Goal: Task Accomplishment & Management: Manage account settings

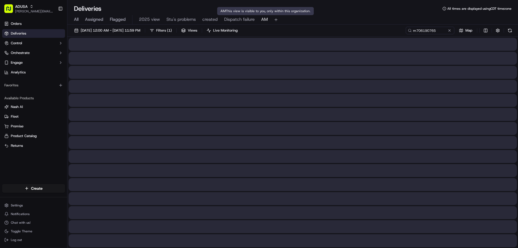
click at [222, 14] on div "AM This view is visible to you, only within this organization. AM This view is …" at bounding box center [265, 11] width 97 height 8
drag, startPoint x: 77, startPoint y: 19, endPoint x: 83, endPoint y: 19, distance: 5.7
click at [78, 19] on span "All" at bounding box center [76, 19] width 5 height 6
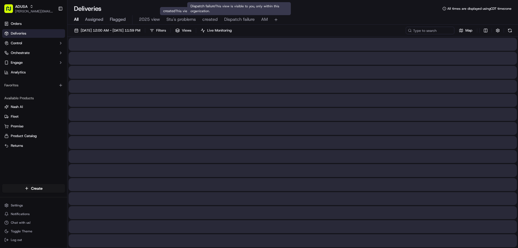
click at [228, 21] on span "Dispatch failure" at bounding box center [239, 19] width 30 height 6
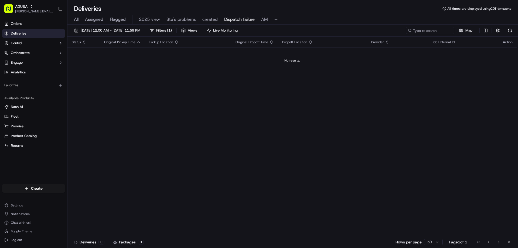
drag, startPoint x: 253, startPoint y: 71, endPoint x: 249, endPoint y: 70, distance: 4.0
click at [72, 20] on div "All Assigned Flagged 2025 view Stu's problems created Dispatch failure AM" at bounding box center [292, 19] width 451 height 9
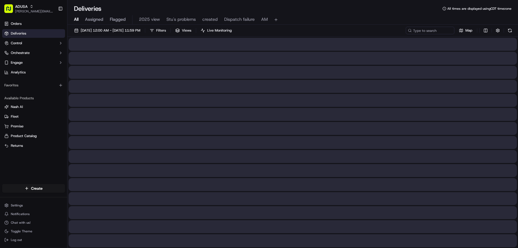
click at [76, 22] on span "All" at bounding box center [76, 19] width 5 height 6
paste input "m715864835"
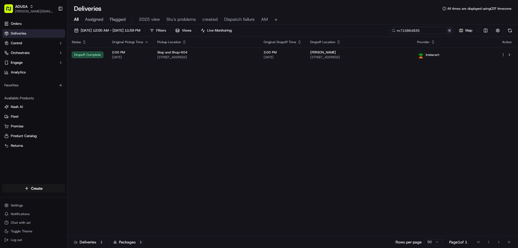
type input "m715864835"
click at [450, 32] on button at bounding box center [449, 30] width 5 height 5
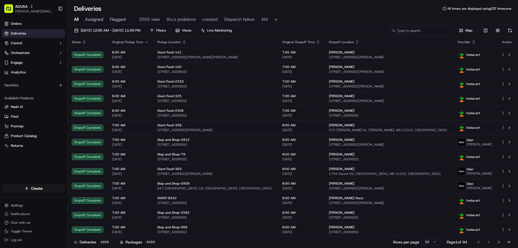
paste input "m715912134"
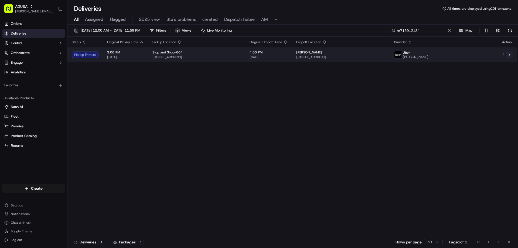
type input "m715912134"
click at [510, 54] on button at bounding box center [509, 55] width 6 height 6
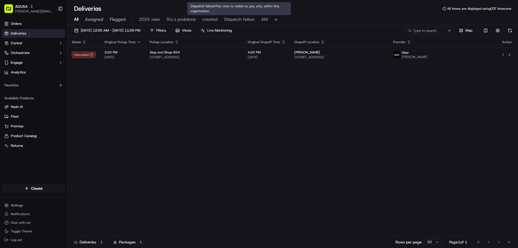
click at [232, 18] on span "Dispatch failure" at bounding box center [239, 19] width 30 height 6
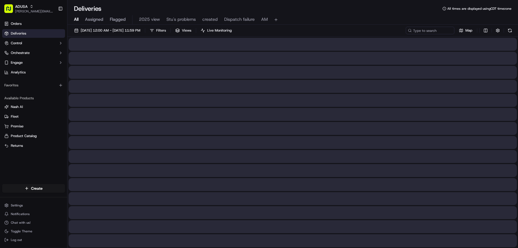
click at [74, 19] on span "All" at bounding box center [76, 19] width 5 height 6
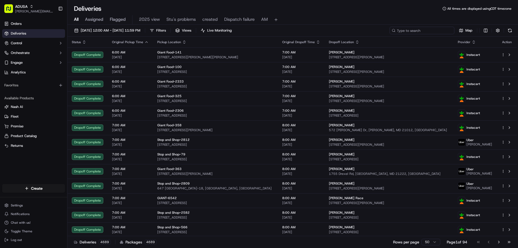
paste input "m712683882"
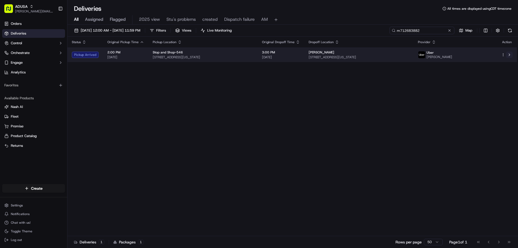
type input "m712683882"
click at [510, 55] on button at bounding box center [509, 55] width 6 height 6
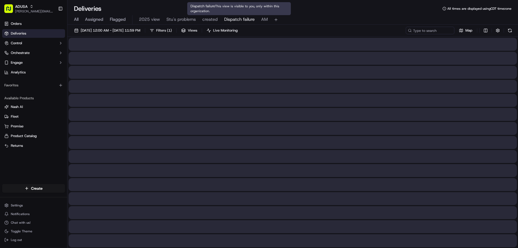
click at [245, 19] on span "Dispatch failure" at bounding box center [239, 19] width 30 height 6
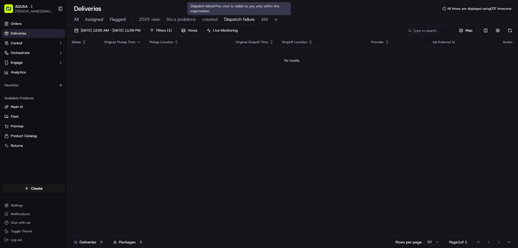
click at [234, 17] on span "Dispatch failure" at bounding box center [239, 19] width 30 height 6
paste input "m711359818"
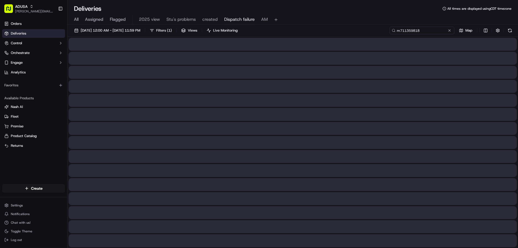
type input "m711359818"
click at [77, 19] on span "All" at bounding box center [76, 19] width 5 height 6
paste input "m711359818"
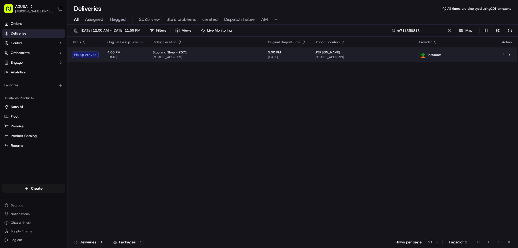
type input "m711359818"
click at [415, 55] on td "Phyllis Rocchi 6 Eastbourne Dr, Spring Valley, NY 10977, US" at bounding box center [362, 54] width 104 height 15
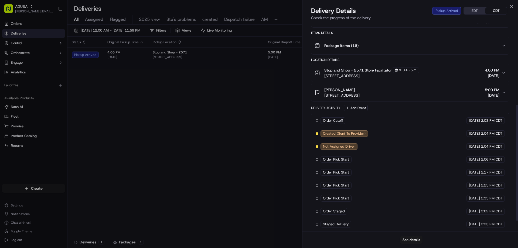
scroll to position [168, 0]
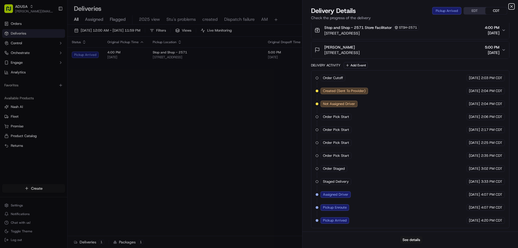
click at [510, 5] on icon "button" at bounding box center [511, 6] width 4 height 4
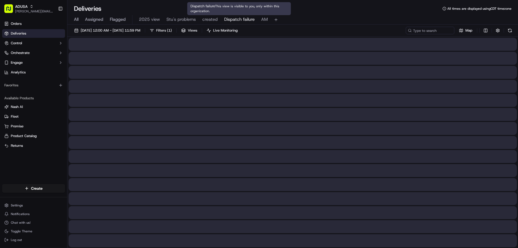
click at [252, 16] on span "Dispatch failure" at bounding box center [239, 19] width 30 height 6
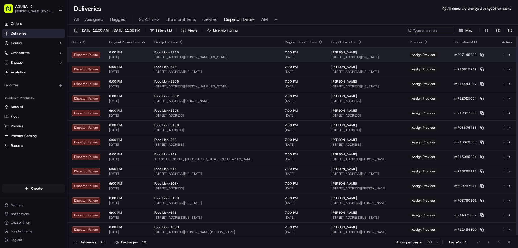
click at [432, 50] on td "Assign Provider" at bounding box center [427, 54] width 45 height 15
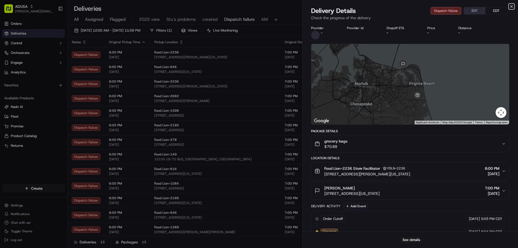
click at [513, 7] on icon "button" at bounding box center [511, 6] width 4 height 4
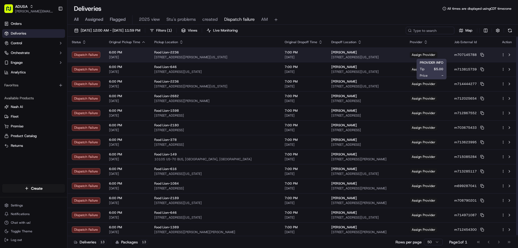
click at [364, 55] on div "Fanny Fernandez 2309 Catamaran Ct, Virginia Beach, VA 23451, USA" at bounding box center [366, 54] width 70 height 9
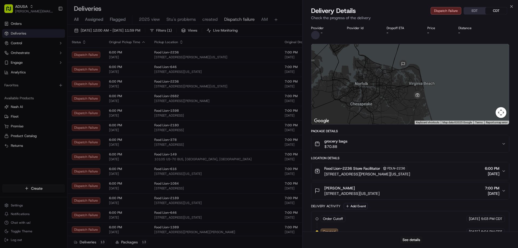
click at [418, 138] on button "grocery bags $70.88" at bounding box center [410, 143] width 198 height 17
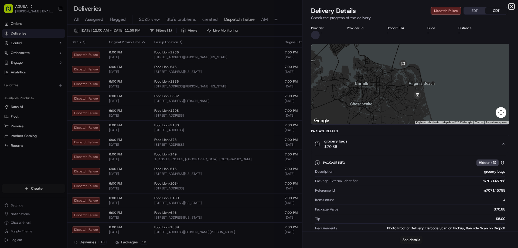
click at [511, 4] on icon "button" at bounding box center [511, 6] width 4 height 4
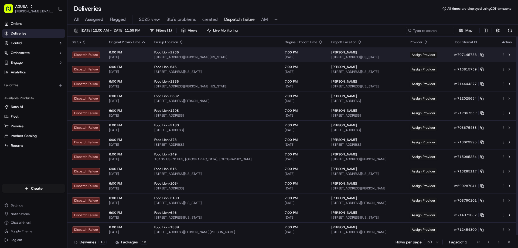
click at [435, 55] on span "Assign Provider" at bounding box center [424, 55] width 28 height 6
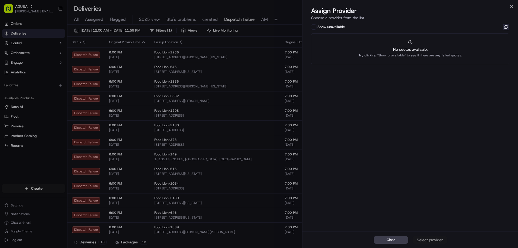
click at [507, 25] on button at bounding box center [506, 27] width 6 height 6
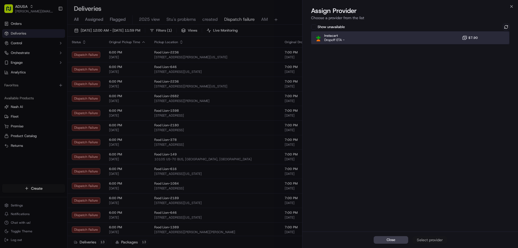
click at [418, 41] on div "Instacart Dropoff ETA - $7.90" at bounding box center [410, 37] width 198 height 13
click at [391, 242] on span "Close" at bounding box center [391, 239] width 9 height 5
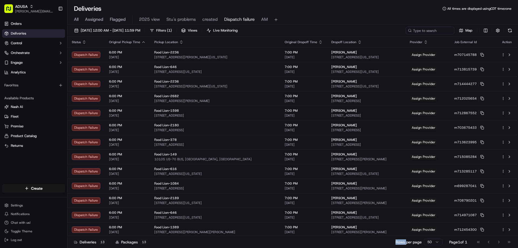
click at [391, 242] on div "Deliveries 13 Packages 13 Rows per page 50 Page 1 of 1 Go to first page Go to p…" at bounding box center [292, 242] width 451 height 12
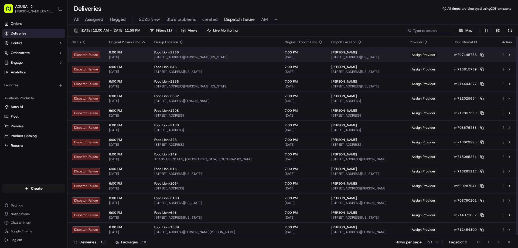
click at [436, 54] on span "Assign Provider" at bounding box center [424, 55] width 28 height 6
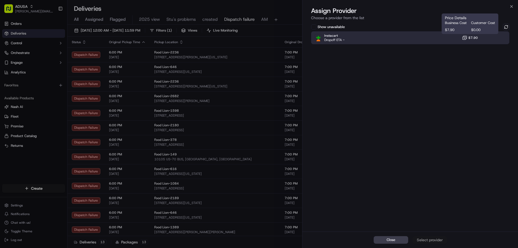
click at [476, 37] on span "$7.90" at bounding box center [472, 38] width 9 height 4
click at [434, 238] on div "Assign Provider" at bounding box center [430, 239] width 26 height 5
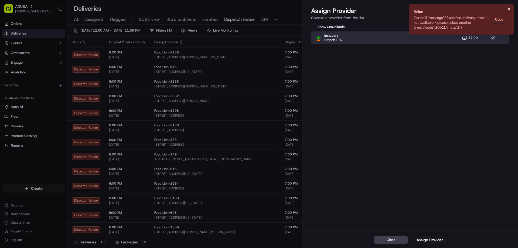
click at [509, 9] on icon "Notifications (F8)" at bounding box center [509, 9] width 2 height 2
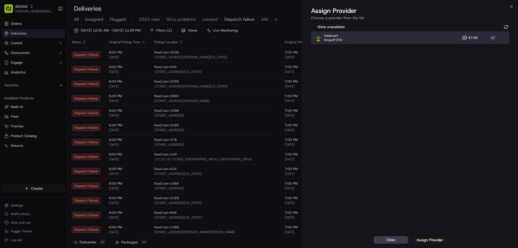
click at [490, 34] on div "Instacart Dropoff ETA - $7.90" at bounding box center [410, 37] width 198 height 13
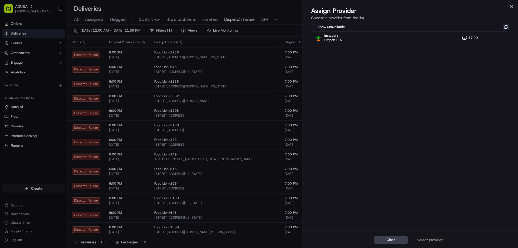
click at [504, 26] on button at bounding box center [506, 27] width 6 height 6
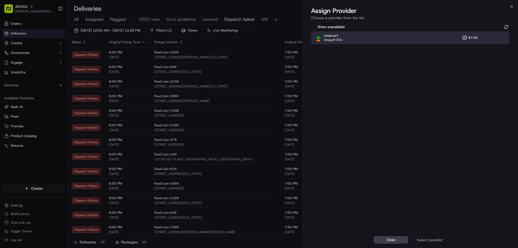
drag, startPoint x: 423, startPoint y: 39, endPoint x: 440, endPoint y: 56, distance: 23.5
click at [424, 39] on div "Instacart Dropoff ETA - $7.90" at bounding box center [410, 37] width 198 height 13
click at [424, 243] on button "Assign Provider" at bounding box center [429, 240] width 35 height 8
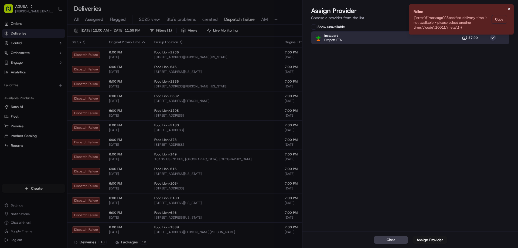
click at [510, 7] on icon "Notifications (F8)" at bounding box center [509, 9] width 4 height 4
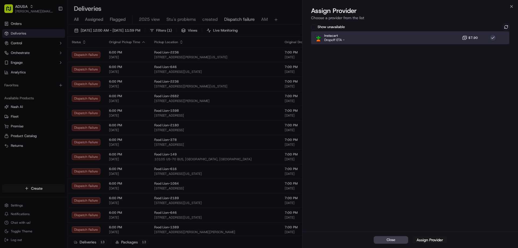
drag, startPoint x: 448, startPoint y: 37, endPoint x: 474, endPoint y: 32, distance: 26.7
click at [448, 37] on div "Instacart Dropoff ETA - $7.90" at bounding box center [410, 37] width 198 height 13
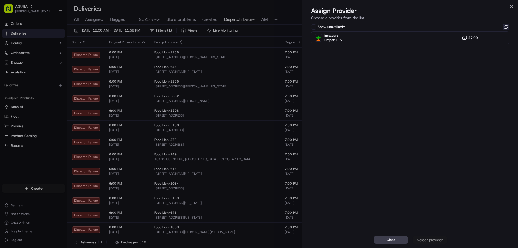
click at [508, 25] on button at bounding box center [506, 27] width 6 height 6
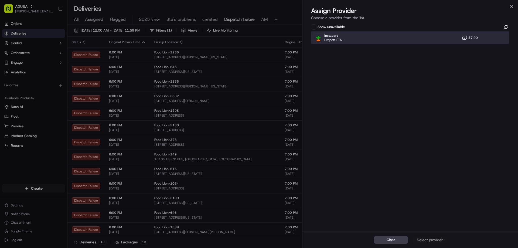
click at [445, 39] on div "Instacart Dropoff ETA - $7.90" at bounding box center [410, 37] width 198 height 13
click at [438, 245] on div "Close Assign Provider" at bounding box center [410, 239] width 216 height 16
click at [439, 237] on div "Assign Provider" at bounding box center [430, 239] width 26 height 5
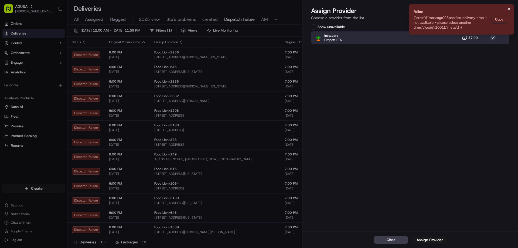
drag, startPoint x: 509, startPoint y: 8, endPoint x: 492, endPoint y: 27, distance: 25.8
click at [509, 8] on icon "Notifications (F8)" at bounding box center [509, 9] width 4 height 4
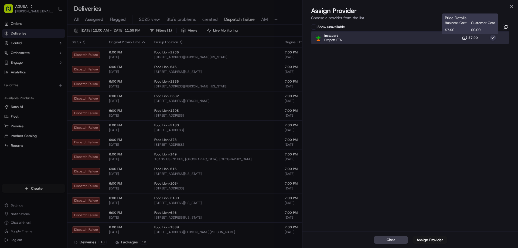
click at [471, 42] on div "Instacart Dropoff ETA - $7.90" at bounding box center [410, 37] width 198 height 13
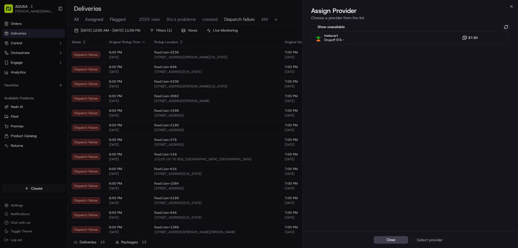
drag, startPoint x: 506, startPoint y: 26, endPoint x: 508, endPoint y: 17, distance: 9.1
click at [506, 26] on button at bounding box center [506, 27] width 6 height 6
click at [511, 8] on div "Close Assign Provider Choose a provider from the list Show unavailable Instacar…" at bounding box center [410, 124] width 216 height 248
click at [511, 6] on icon "button" at bounding box center [511, 6] width 4 height 4
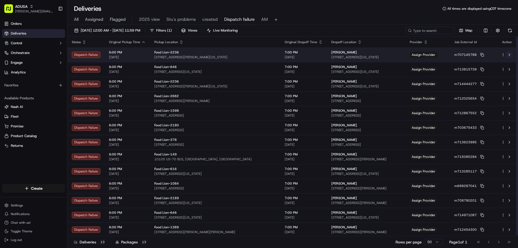
click at [510, 54] on button at bounding box center [509, 55] width 6 height 6
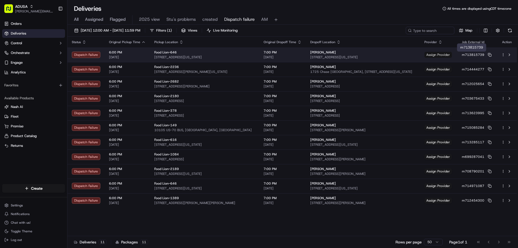
click at [429, 53] on span "Assign Provider" at bounding box center [438, 55] width 28 height 6
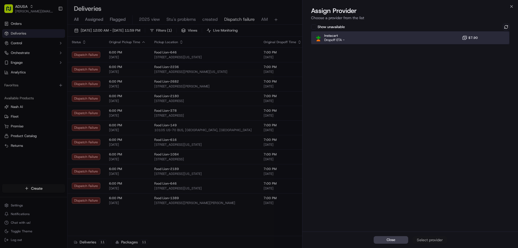
click at [435, 41] on div "Instacart Dropoff ETA - $7.90" at bounding box center [410, 37] width 198 height 13
click at [429, 242] on div "Assign Provider" at bounding box center [430, 239] width 26 height 5
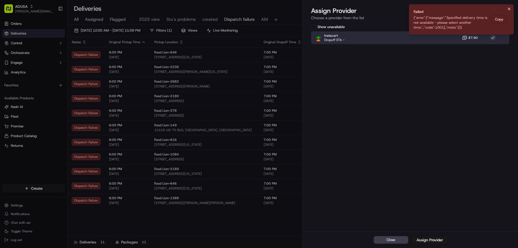
click at [510, 9] on icon "Notifications (F8)" at bounding box center [509, 9] width 4 height 4
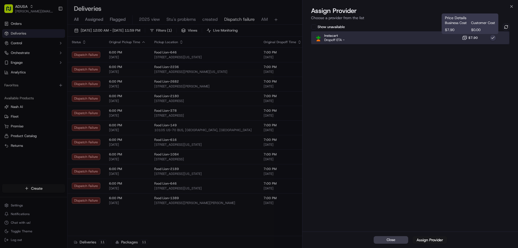
click at [440, 43] on div "Instacart Dropoff ETA - $7.90" at bounding box center [410, 37] width 198 height 13
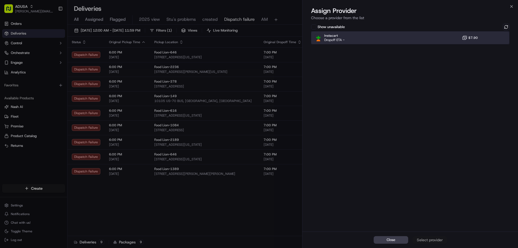
click at [435, 35] on div "Instacart Dropoff ETA - $7.90" at bounding box center [410, 37] width 198 height 13
click at [471, 39] on span "$7.90" at bounding box center [472, 38] width 9 height 4
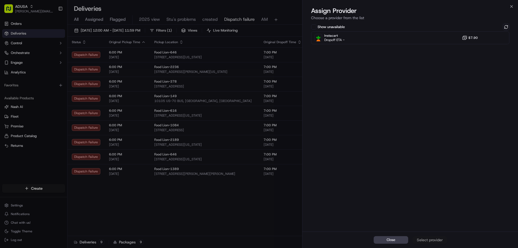
click at [511, 29] on div "Show unavailable Instacart Dropoff ETA - $7.90" at bounding box center [410, 127] width 216 height 209
click at [506, 25] on button at bounding box center [506, 27] width 6 height 6
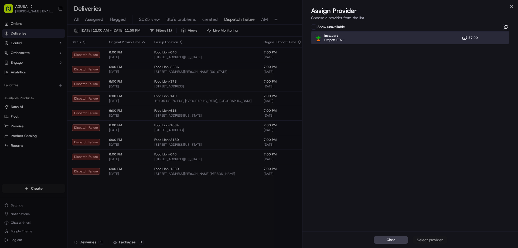
click at [436, 38] on div "Instacart Dropoff ETA - $7.90" at bounding box center [410, 37] width 198 height 13
click at [422, 239] on div "Assign Provider" at bounding box center [430, 239] width 26 height 5
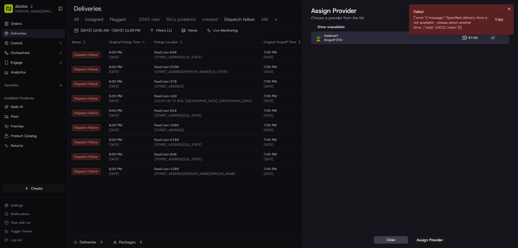
click at [511, 6] on button "Notifications (F8)" at bounding box center [509, 9] width 6 height 6
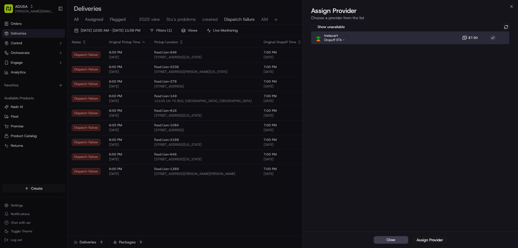
drag, startPoint x: 456, startPoint y: 36, endPoint x: 470, endPoint y: 36, distance: 14.8
click at [456, 36] on div "Instacart Dropoff ETA - $7.90" at bounding box center [410, 37] width 198 height 13
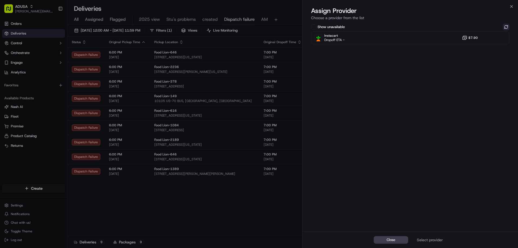
click at [507, 29] on button at bounding box center [506, 27] width 6 height 6
click at [511, 6] on icon "button" at bounding box center [511, 6] width 2 height 2
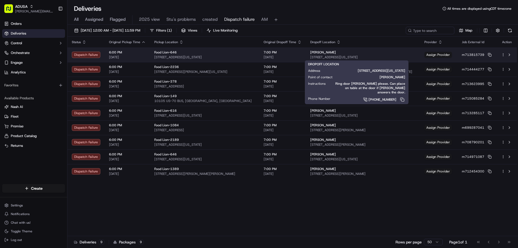
click at [355, 54] on div "Elwynda Wiggins" at bounding box center [362, 52] width 105 height 4
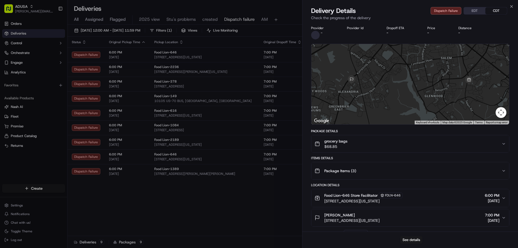
click at [394, 142] on div "grocery bags $68.85" at bounding box center [408, 143] width 187 height 11
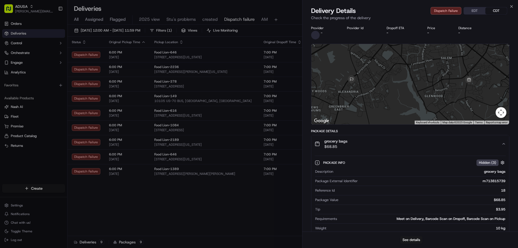
click at [512, 4] on div "Close Delivery Details Dispatch Failure EDT CDT Check the progress of the deliv…" at bounding box center [410, 124] width 216 height 248
click at [512, 5] on icon "button" at bounding box center [511, 6] width 4 height 4
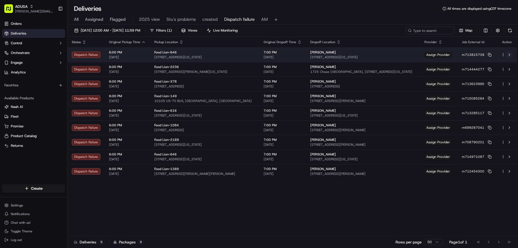
click at [510, 54] on button at bounding box center [509, 55] width 6 height 6
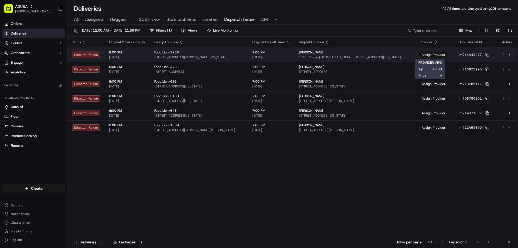
click at [430, 52] on span "Assign Provider" at bounding box center [434, 55] width 28 height 6
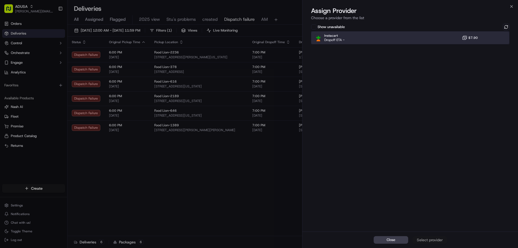
click at [483, 38] on div "Instacart Dropoff ETA - $7.90" at bounding box center [410, 37] width 198 height 13
click at [423, 243] on button "Assign Provider" at bounding box center [429, 240] width 35 height 8
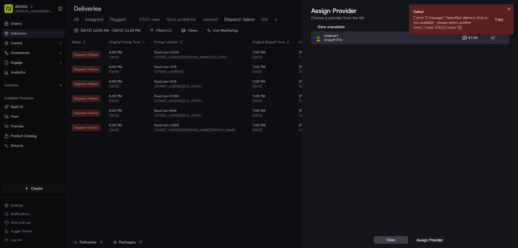
click at [510, 9] on icon "Notifications (F8)" at bounding box center [509, 9] width 4 height 4
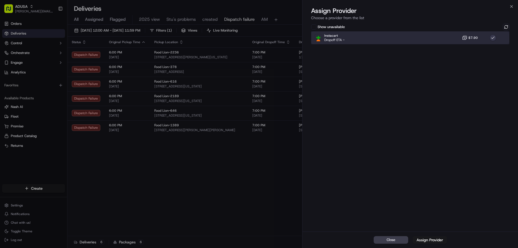
click at [486, 35] on div "Instacart Dropoff ETA - $7.90" at bounding box center [410, 37] width 198 height 13
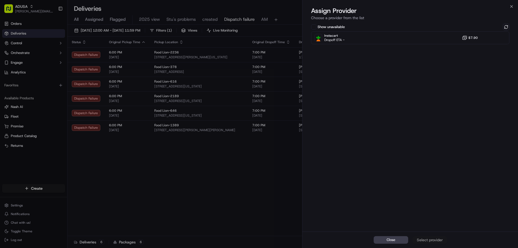
click at [511, 25] on div "Show unavailable Instacart Dropoff ETA - $7.90" at bounding box center [410, 127] width 216 height 209
click at [508, 26] on button at bounding box center [506, 27] width 6 height 6
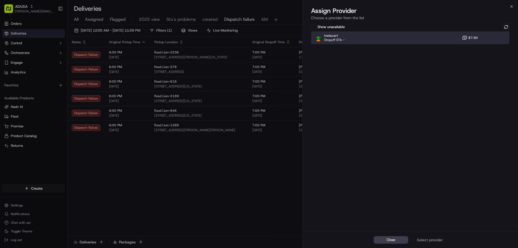
drag, startPoint x: 482, startPoint y: 40, endPoint x: 455, endPoint y: 79, distance: 47.9
click at [482, 40] on div "Instacart Dropoff ETA - $7.90" at bounding box center [410, 37] width 198 height 13
click at [423, 242] on div "Assign Provider" at bounding box center [430, 239] width 26 height 5
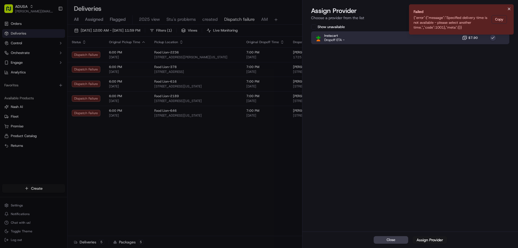
click at [509, 10] on icon "Notifications (F8)" at bounding box center [509, 9] width 4 height 4
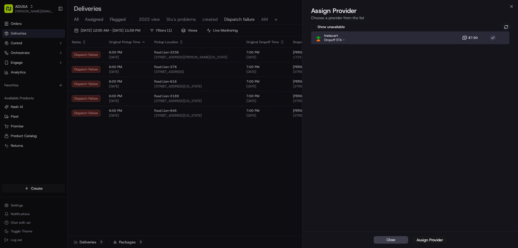
click at [482, 39] on div "Instacart Dropoff ETA - $7.90" at bounding box center [410, 37] width 198 height 13
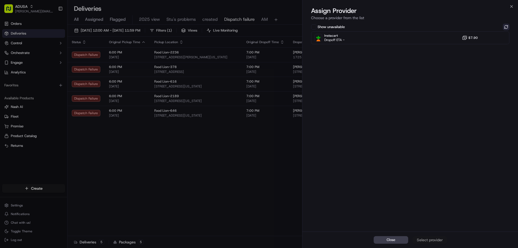
click at [506, 26] on button at bounding box center [506, 27] width 6 height 6
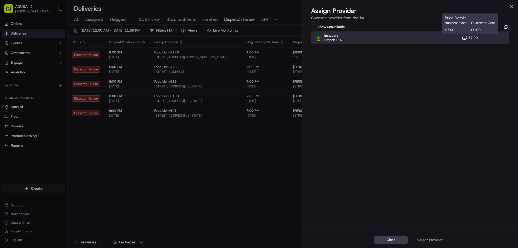
click at [468, 37] on button "$7.90" at bounding box center [470, 37] width 16 height 5
click at [429, 243] on button "Assign Provider" at bounding box center [429, 240] width 35 height 8
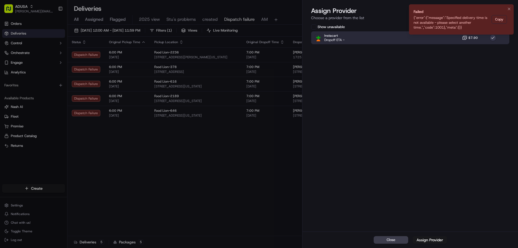
click at [510, 5] on li "Failed {"error":{"message":"Specified delivery time is not available - please s…" at bounding box center [461, 19] width 105 height 30
click at [508, 8] on icon "Notifications (F8)" at bounding box center [509, 9] width 4 height 4
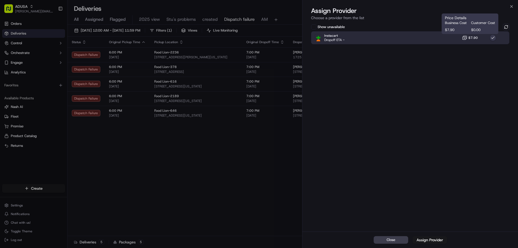
click at [470, 35] on button "$7.90" at bounding box center [470, 37] width 16 height 5
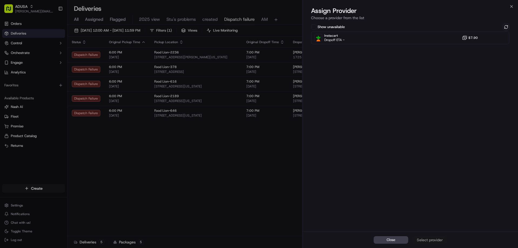
click at [507, 23] on div "Show unavailable Instacart Dropoff ETA - $7.90" at bounding box center [410, 127] width 216 height 209
click at [506, 26] on button at bounding box center [506, 27] width 6 height 6
click at [510, 5] on icon "button" at bounding box center [511, 6] width 2 height 2
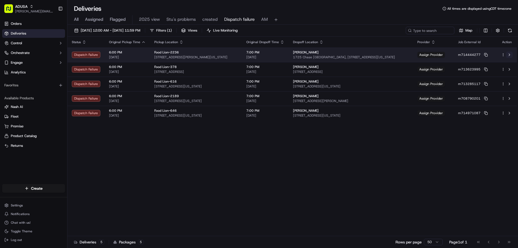
click at [509, 55] on button at bounding box center [509, 55] width 6 height 6
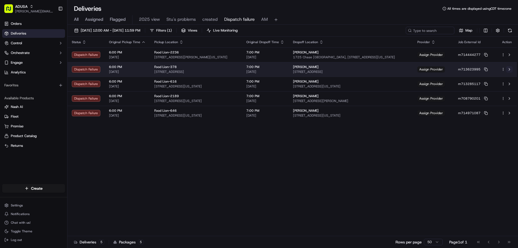
click at [510, 69] on button at bounding box center [509, 69] width 6 height 6
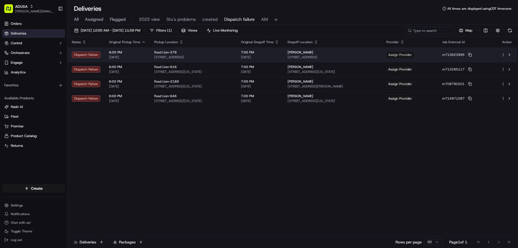
click at [414, 53] on span "Assign Provider" at bounding box center [400, 55] width 28 height 6
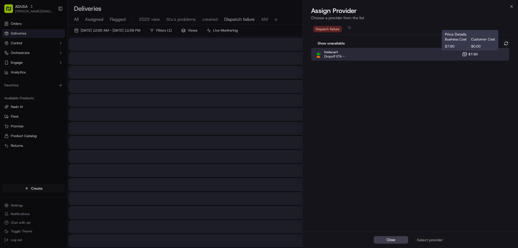
click at [477, 56] on span "$7.90" at bounding box center [472, 54] width 9 height 4
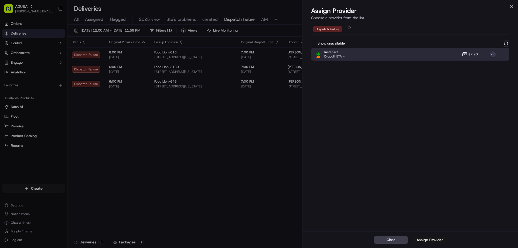
click at [438, 237] on div "Assign Provider" at bounding box center [430, 239] width 26 height 5
click at [513, 4] on div "Close Assign Provider Choose a provider from the list Created Instacart Show un…" at bounding box center [410, 124] width 216 height 248
click at [511, 6] on icon "button" at bounding box center [511, 6] width 4 height 4
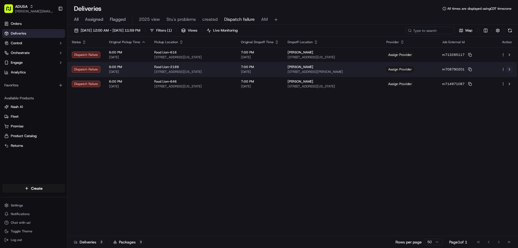
click at [511, 69] on button at bounding box center [509, 69] width 6 height 6
click at [414, 69] on span "Assign Provider" at bounding box center [400, 69] width 28 height 6
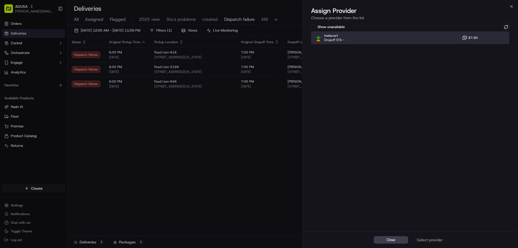
click at [482, 38] on div "Instacart Dropoff ETA - $7.90" at bounding box center [410, 37] width 198 height 13
click at [424, 244] on div "Close Assign Provider" at bounding box center [410, 239] width 216 height 16
drag, startPoint x: 425, startPoint y: 239, endPoint x: 458, endPoint y: 220, distance: 37.9
click at [426, 239] on div "Assign Provider" at bounding box center [430, 239] width 26 height 5
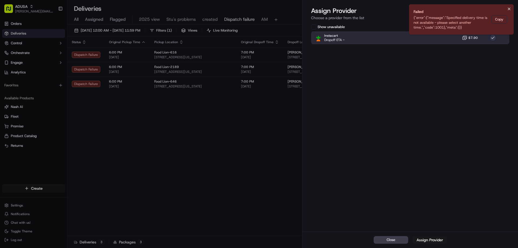
click at [509, 8] on icon "Notifications (F8)" at bounding box center [509, 9] width 4 height 4
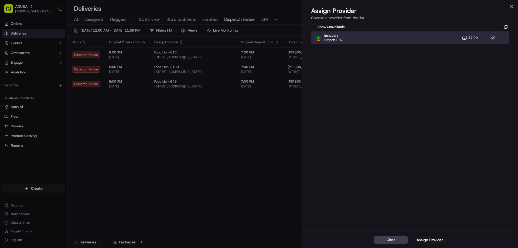
click at [472, 35] on div "Instacart Dropoff ETA - $7.90" at bounding box center [410, 37] width 198 height 13
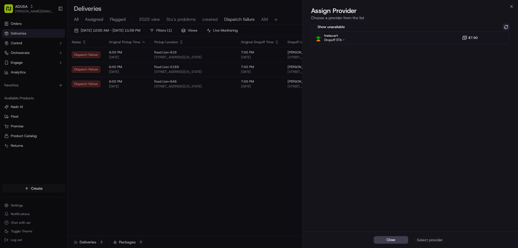
click at [504, 25] on button at bounding box center [506, 27] width 6 height 6
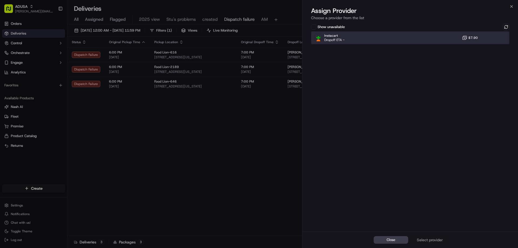
click at [448, 38] on div "Instacart Dropoff ETA - $7.90" at bounding box center [410, 37] width 198 height 13
click at [432, 234] on div "Close Assign Provider" at bounding box center [410, 239] width 216 height 16
click at [431, 238] on div "Assign Provider" at bounding box center [430, 239] width 26 height 5
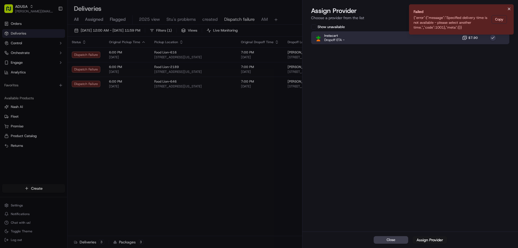
click at [508, 8] on icon "Notifications (F8)" at bounding box center [509, 9] width 4 height 4
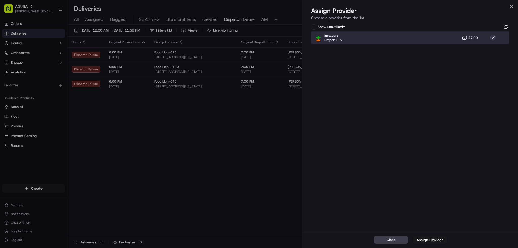
click at [449, 35] on div "Instacart Dropoff ETA - $7.90" at bounding box center [410, 37] width 198 height 13
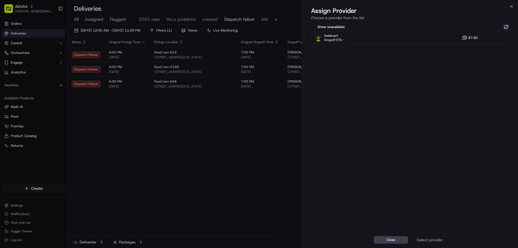
click at [507, 28] on button at bounding box center [506, 27] width 6 height 6
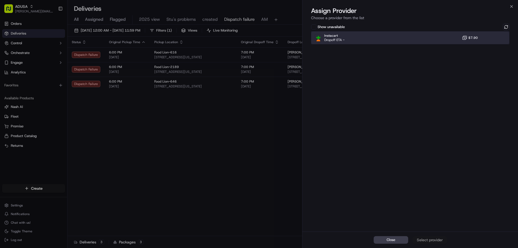
click at [424, 42] on div "Instacart Dropoff ETA - $7.90" at bounding box center [410, 37] width 198 height 13
click at [434, 237] on div "Assign Provider" at bounding box center [430, 239] width 26 height 5
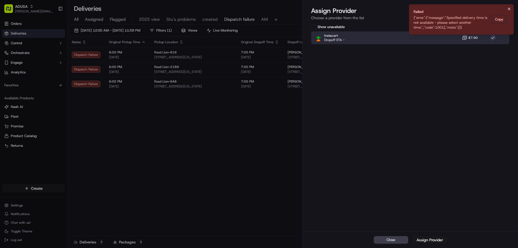
click at [508, 9] on icon "Notifications (F8)" at bounding box center [509, 9] width 4 height 4
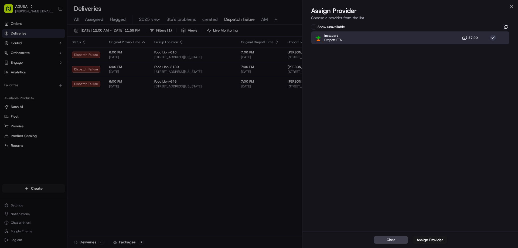
click at [430, 29] on div "Show unavailable" at bounding box center [410, 27] width 198 height 6
click at [433, 39] on div "Instacart Dropoff ETA - $7.90" at bounding box center [410, 37] width 198 height 13
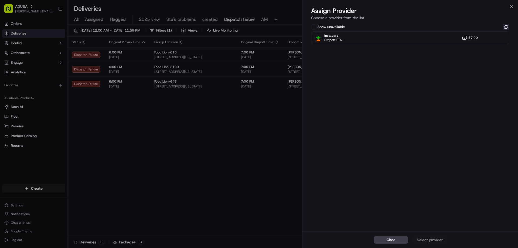
click at [508, 25] on button at bounding box center [506, 27] width 6 height 6
click at [511, 4] on div "Close Assign Provider Choose a provider from the list Show unavailable Instacar…" at bounding box center [410, 124] width 216 height 248
click at [511, 5] on icon "button" at bounding box center [511, 6] width 4 height 4
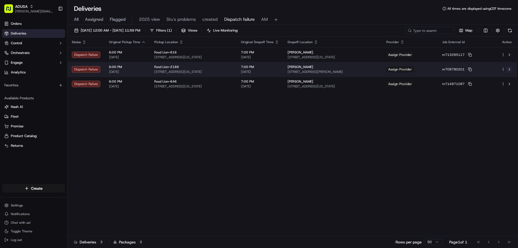
click at [509, 68] on button at bounding box center [509, 69] width 6 height 6
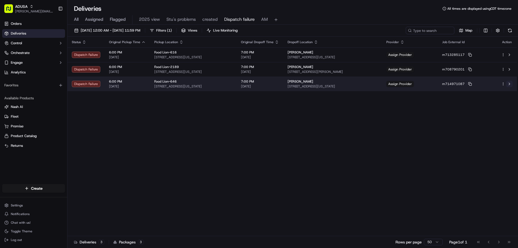
click at [509, 84] on button at bounding box center [509, 84] width 6 height 6
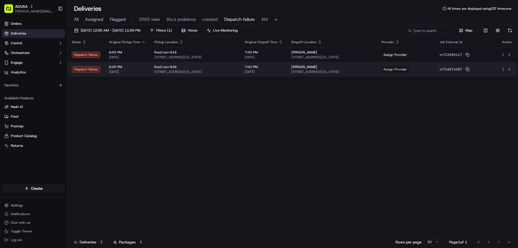
click at [409, 67] on span "Assign Provider" at bounding box center [395, 69] width 28 height 6
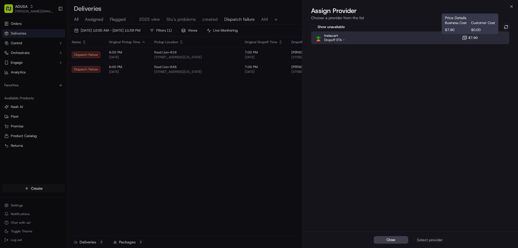
click at [474, 39] on span "$7.90" at bounding box center [472, 38] width 9 height 4
click at [434, 238] on div "Assign Provider" at bounding box center [430, 239] width 26 height 5
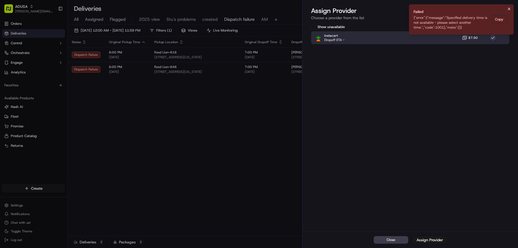
click at [508, 9] on icon "Notifications (F8)" at bounding box center [509, 9] width 4 height 4
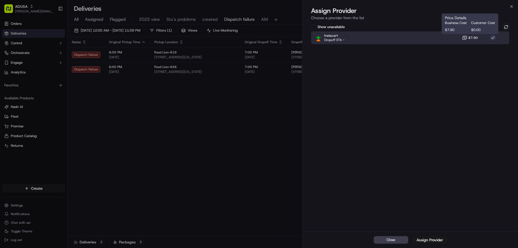
click at [467, 36] on icon at bounding box center [464, 37] width 5 height 5
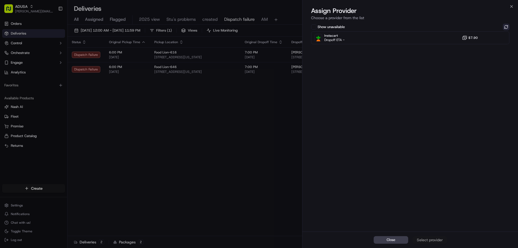
click at [507, 29] on button at bounding box center [506, 27] width 6 height 6
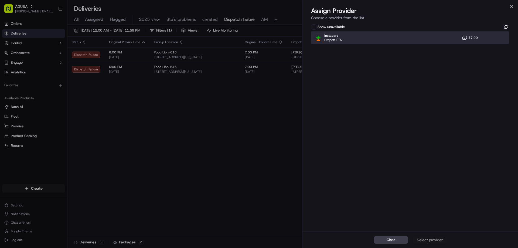
click at [449, 38] on div "Instacart Dropoff ETA - $7.90" at bounding box center [410, 37] width 198 height 13
click at [429, 240] on div "Assign Provider" at bounding box center [430, 239] width 26 height 5
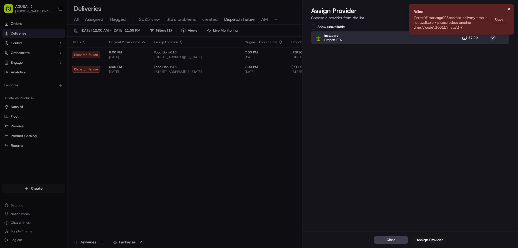
click at [508, 9] on icon "Notifications (F8)" at bounding box center [509, 9] width 4 height 4
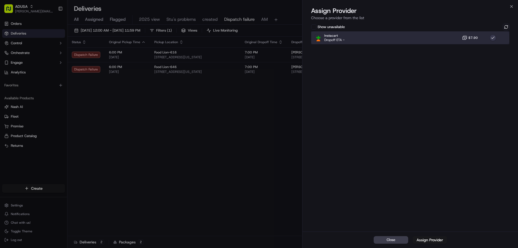
click at [454, 36] on div "Instacart Dropoff ETA - $7.90" at bounding box center [410, 37] width 198 height 13
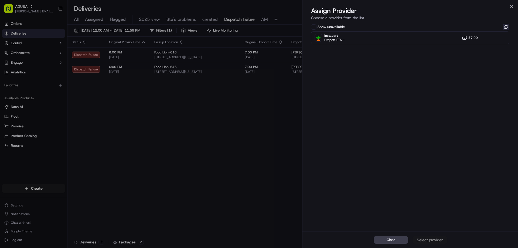
click at [509, 28] on button at bounding box center [506, 27] width 6 height 6
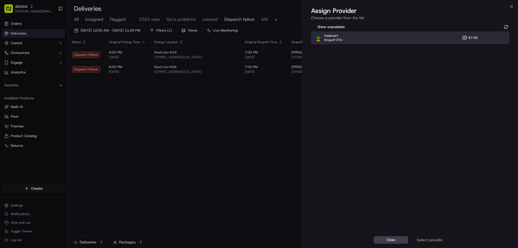
click at [449, 37] on div "Instacart Dropoff ETA - $7.90" at bounding box center [410, 37] width 198 height 13
click at [428, 239] on div "Assign Provider" at bounding box center [430, 239] width 26 height 5
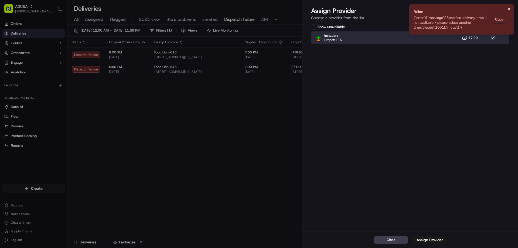
click at [508, 9] on icon "Notifications (F8)" at bounding box center [509, 9] width 4 height 4
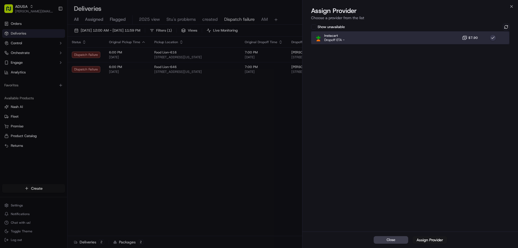
click at [448, 35] on div "Instacart Dropoff ETA - $7.90" at bounding box center [410, 37] width 198 height 13
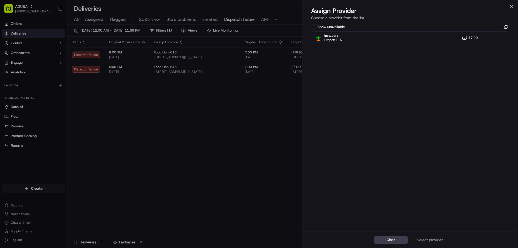
click at [510, 27] on div "Show unavailable Instacart Dropoff ETA - $7.90" at bounding box center [410, 127] width 216 height 209
click at [507, 28] on button at bounding box center [506, 27] width 6 height 6
click at [510, 7] on icon "button" at bounding box center [511, 6] width 4 height 4
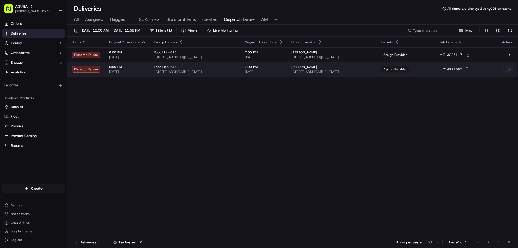
click at [509, 68] on button at bounding box center [509, 69] width 6 height 6
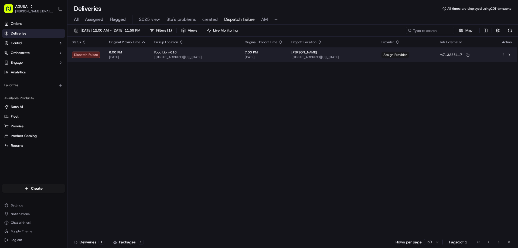
click at [373, 54] on div "Janet Pope" at bounding box center [332, 52] width 82 height 4
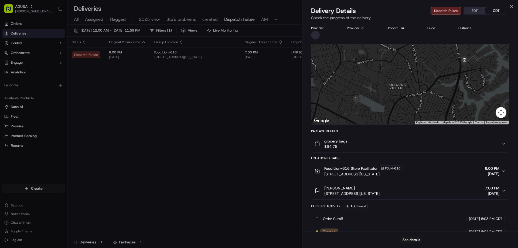
click at [385, 147] on div "grocery bags $64.75" at bounding box center [408, 143] width 187 height 11
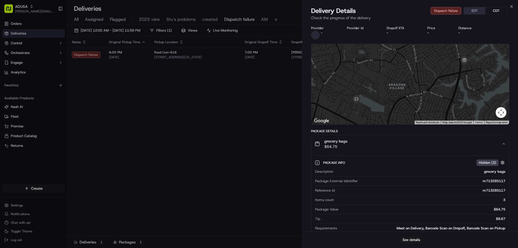
click at [385, 147] on div "grocery bags $64.75" at bounding box center [408, 143] width 187 height 11
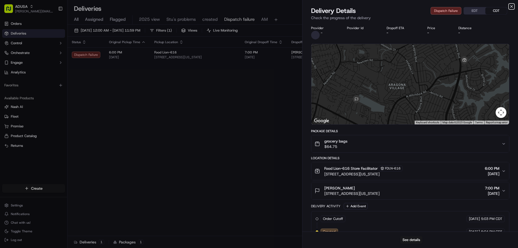
click at [511, 5] on icon "button" at bounding box center [511, 6] width 4 height 4
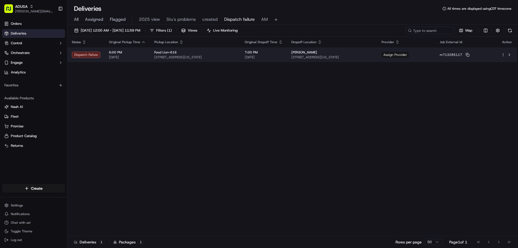
click at [409, 53] on span "Assign Provider" at bounding box center [395, 55] width 28 height 6
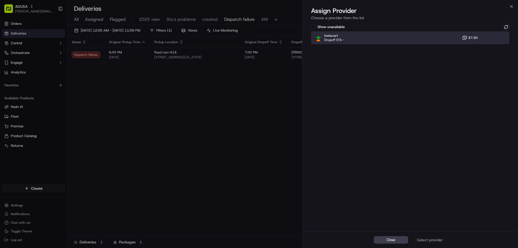
click at [488, 38] on div "Instacart Dropoff ETA - $7.90" at bounding box center [410, 37] width 198 height 13
click at [427, 236] on button "Assign Provider" at bounding box center [429, 240] width 35 height 8
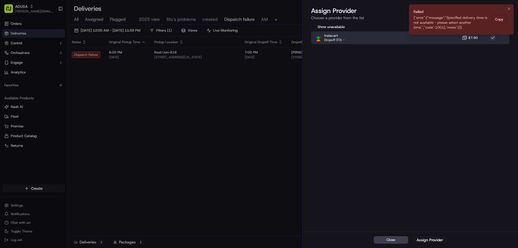
click at [513, 7] on li "Failed {"error":{"message":"Specified delivery time is not available - please s…" at bounding box center [461, 19] width 105 height 30
click at [432, 39] on div "Instacart Dropoff ETA - $7.90" at bounding box center [410, 37] width 198 height 13
click at [508, 9] on icon "Notifications (F8)" at bounding box center [509, 9] width 4 height 4
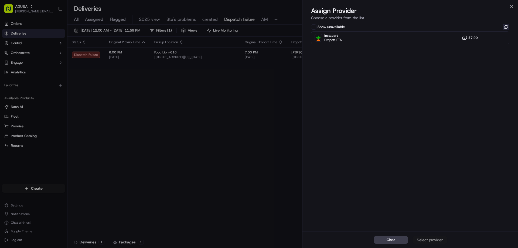
click at [504, 29] on button at bounding box center [506, 27] width 6 height 6
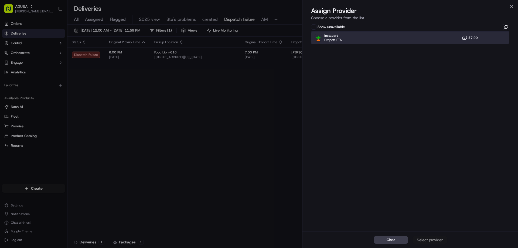
click at [485, 39] on div "Instacart Dropoff ETA - $7.90" at bounding box center [410, 37] width 198 height 13
click at [429, 245] on div "Close Assign Provider" at bounding box center [410, 239] width 216 height 16
click at [429, 243] on button "Assign Provider" at bounding box center [429, 240] width 35 height 8
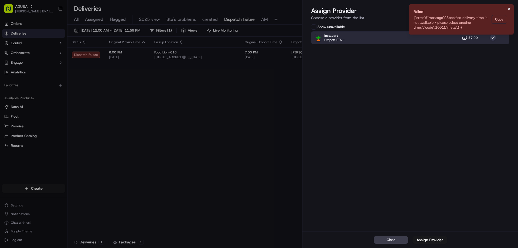
click at [508, 8] on icon "Notifications (F8)" at bounding box center [509, 9] width 4 height 4
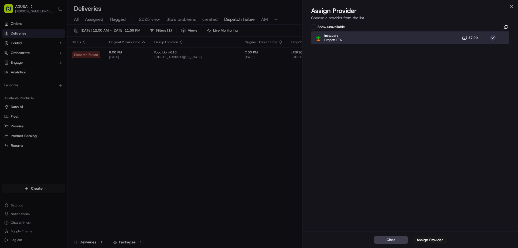
click at [467, 34] on div "Instacart Dropoff ETA - $7.90" at bounding box center [410, 37] width 198 height 13
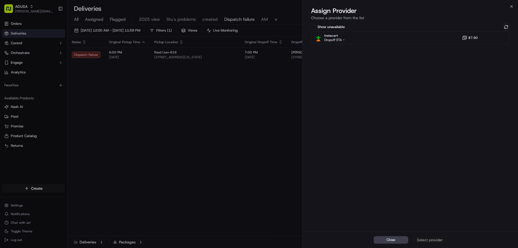
click at [510, 31] on div "Show unavailable Instacart Dropoff ETA - $7.90" at bounding box center [410, 127] width 216 height 209
click at [507, 26] on button at bounding box center [506, 27] width 6 height 6
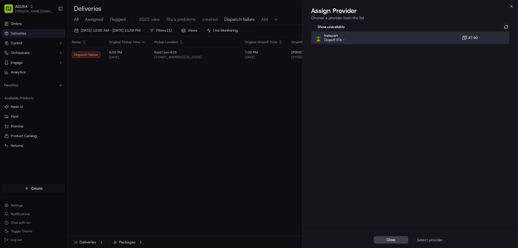
drag, startPoint x: 444, startPoint y: 38, endPoint x: 449, endPoint y: 106, distance: 68.2
click at [444, 38] on div "Instacart Dropoff ETA - $7.90" at bounding box center [410, 37] width 198 height 13
click at [421, 238] on div "Assign Provider" at bounding box center [430, 239] width 26 height 5
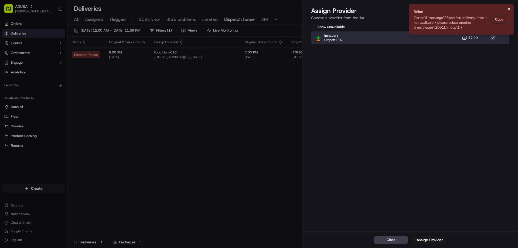
click at [507, 8] on icon "Notifications (F8)" at bounding box center [509, 9] width 4 height 4
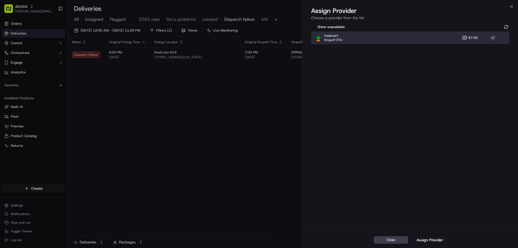
click at [442, 38] on div "Instacart Dropoff ETA - $7.90" at bounding box center [410, 37] width 198 height 13
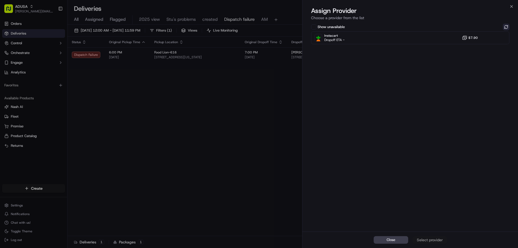
click at [504, 29] on button at bounding box center [506, 27] width 6 height 6
click at [511, 6] on icon "button" at bounding box center [511, 6] width 2 height 2
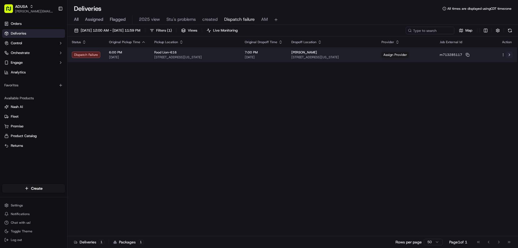
click at [510, 55] on button at bounding box center [509, 55] width 6 height 6
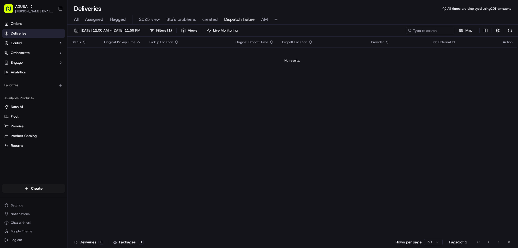
click at [77, 18] on span "All" at bounding box center [76, 19] width 5 height 6
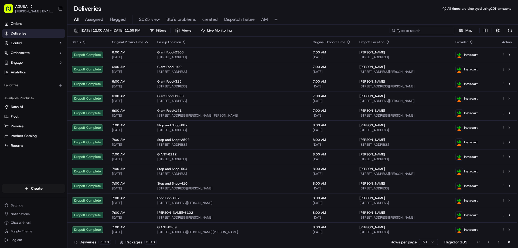
paste input "m710282707"
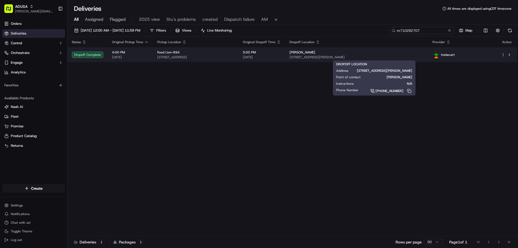
type input "m710282707"
click at [423, 50] on div "Kristen Coley" at bounding box center [356, 52] width 134 height 4
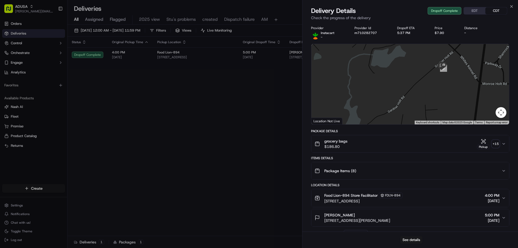
drag, startPoint x: 457, startPoint y: 115, endPoint x: 455, endPoint y: 64, distance: 51.3
click at [455, 64] on div at bounding box center [410, 84] width 198 height 80
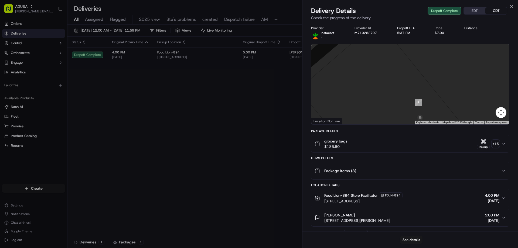
drag, startPoint x: 445, startPoint y: 61, endPoint x: 431, endPoint y: 101, distance: 43.0
click at [441, 114] on div at bounding box center [410, 84] width 198 height 80
drag, startPoint x: 415, startPoint y: 111, endPoint x: 442, endPoint y: 51, distance: 66.0
click at [442, 51] on div at bounding box center [410, 84] width 198 height 80
drag, startPoint x: 424, startPoint y: 85, endPoint x: 422, endPoint y: 98, distance: 13.0
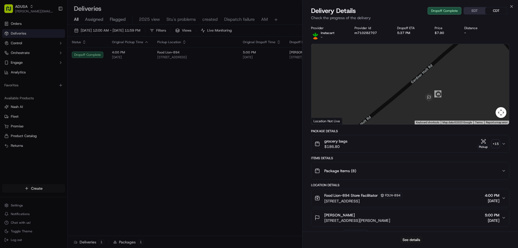
click at [422, 98] on div at bounding box center [410, 84] width 198 height 80
drag, startPoint x: 417, startPoint y: 87, endPoint x: 424, endPoint y: 144, distance: 57.4
click at [424, 144] on div "Provider Instacart - Provider Id m710282707 Dropoff ETA 5:37 PM Price $7.90 Dis…" at bounding box center [410, 211] width 198 height 370
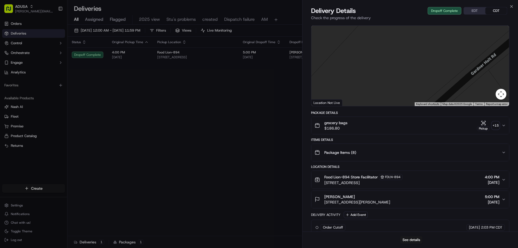
scroll to position [54, 0]
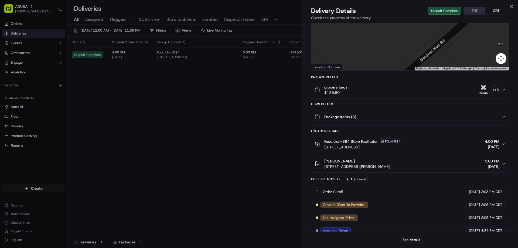
drag, startPoint x: 455, startPoint y: 52, endPoint x: 462, endPoint y: 26, distance: 26.6
click at [462, 26] on div at bounding box center [410, 30] width 198 height 80
drag, startPoint x: 448, startPoint y: 51, endPoint x: 405, endPoint y: 19, distance: 53.0
click at [406, 19] on div "Delivery Details Dropoff Complete EDT CDT Check the progress of the delivery Pr…" at bounding box center [410, 126] width 216 height 241
click at [511, 6] on icon "button" at bounding box center [511, 6] width 2 height 2
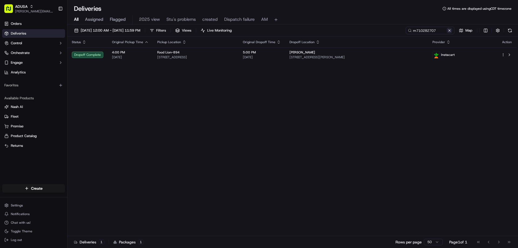
click at [449, 32] on button at bounding box center [449, 30] width 5 height 5
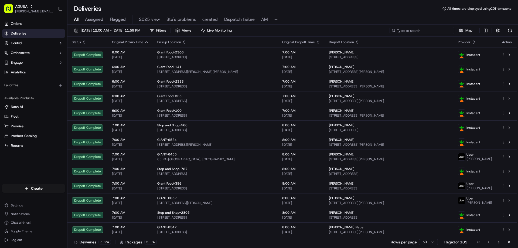
paste input "m708374786"
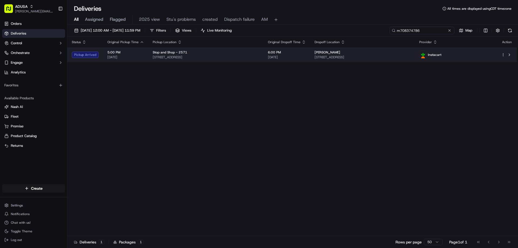
type input "m708374786"
click at [482, 53] on div "Instacart" at bounding box center [455, 55] width 73 height 8
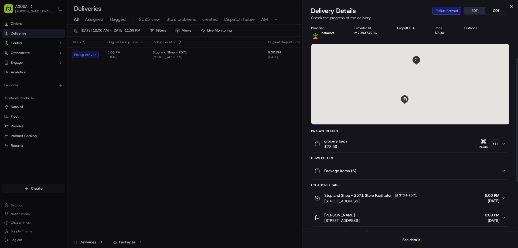
scroll to position [142, 0]
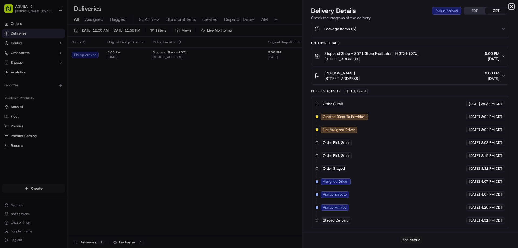
click at [513, 7] on icon "button" at bounding box center [511, 6] width 4 height 4
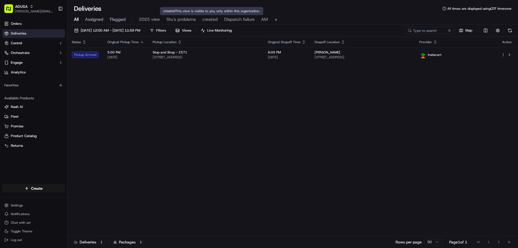
click at [204, 20] on span "created" at bounding box center [209, 19] width 15 height 6
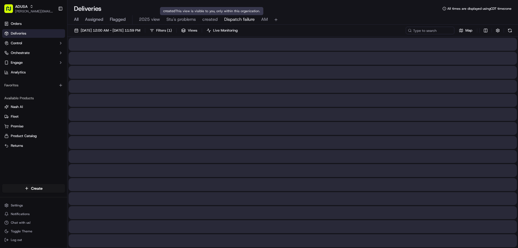
click at [229, 15] on body "ADUSA raynard.pritchett@adusa.com Toggle Sidebar Orders Deliveries Control Orch…" at bounding box center [259, 124] width 518 height 248
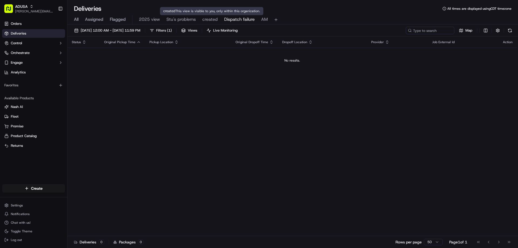
click at [212, 19] on span "created" at bounding box center [209, 19] width 15 height 6
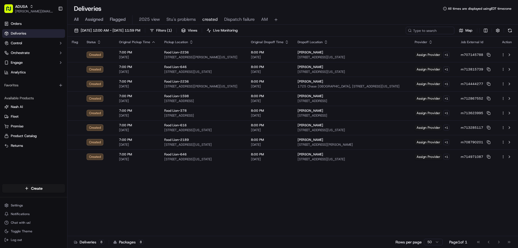
drag, startPoint x: 72, startPoint y: 15, endPoint x: 74, endPoint y: 19, distance: 3.9
click at [72, 16] on div "All Assigned Flagged 2025 view Stu's problems created Dispatch failure AM" at bounding box center [292, 19] width 451 height 9
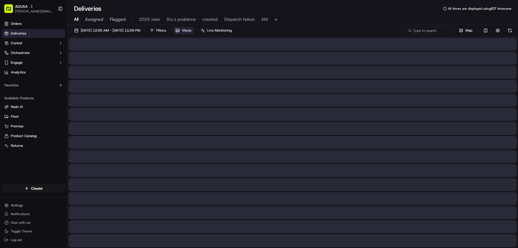
drag, startPoint x: 75, startPoint y: 19, endPoint x: 201, endPoint y: 29, distance: 126.1
click at [76, 19] on span "All" at bounding box center [76, 19] width 5 height 6
paste input "m704370841"
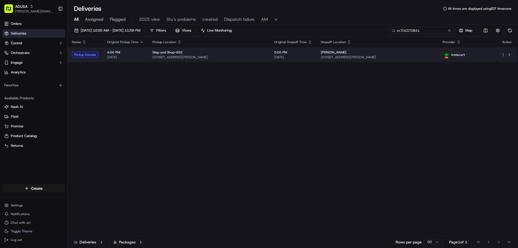
type input "m704370841"
click at [395, 53] on div "Alice Blossom" at bounding box center [377, 52] width 113 height 4
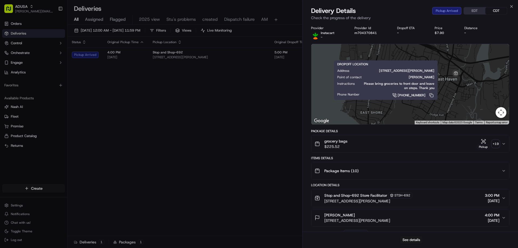
click at [509, 9] on div "Delivery Details Pickup Arrived EDT CDT Check the progress of the delivery" at bounding box center [410, 14] width 216 height 16
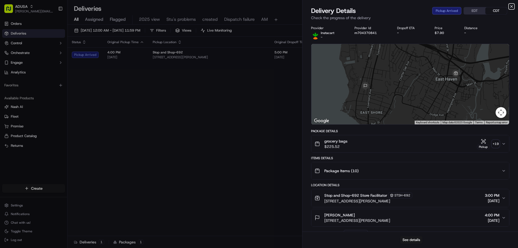
click at [512, 5] on icon "button" at bounding box center [511, 6] width 4 height 4
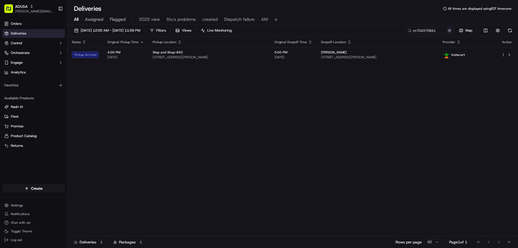
click at [449, 31] on button at bounding box center [449, 30] width 5 height 5
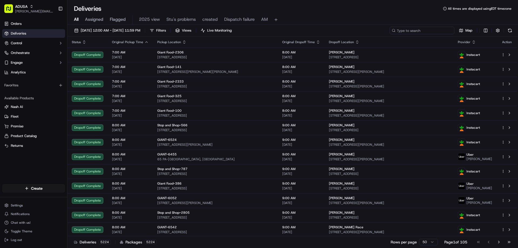
paste input "m714043367"
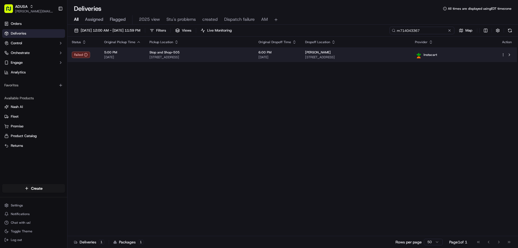
type input "m714043367"
click at [389, 54] on div "Ermina Camiri" at bounding box center [355, 52] width 101 height 4
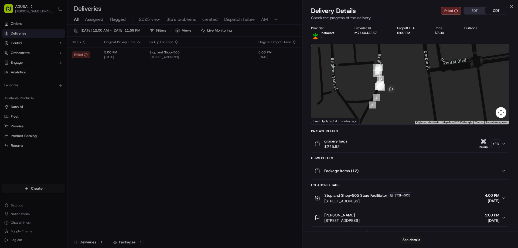
drag, startPoint x: 388, startPoint y: 120, endPoint x: 395, endPoint y: 78, distance: 42.0
click at [395, 77] on div at bounding box center [410, 84] width 198 height 80
click at [511, 7] on icon "button" at bounding box center [511, 6] width 4 height 4
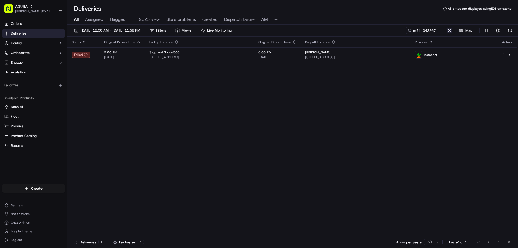
click at [448, 29] on button at bounding box center [449, 30] width 5 height 5
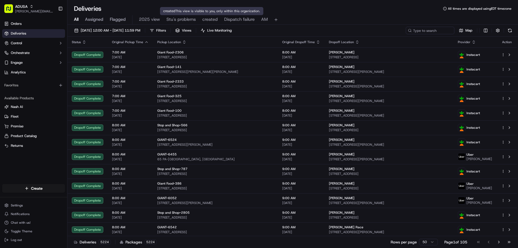
click at [202, 18] on span "created" at bounding box center [209, 19] width 15 height 6
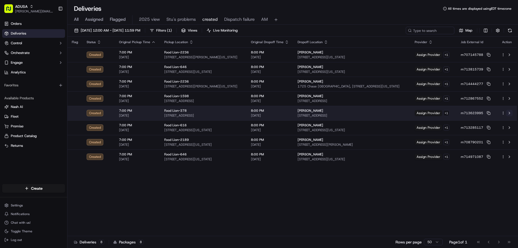
click at [510, 112] on button at bounding box center [509, 113] width 6 height 6
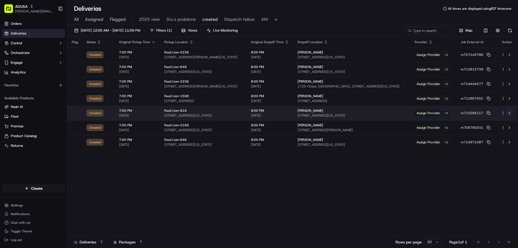
click at [509, 113] on button at bounding box center [509, 113] width 6 height 6
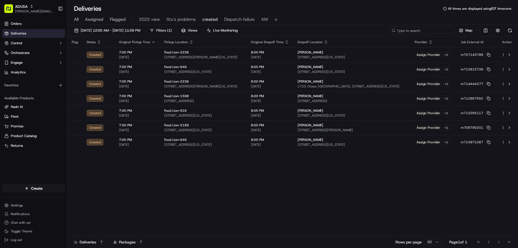
paste input "7574990794"
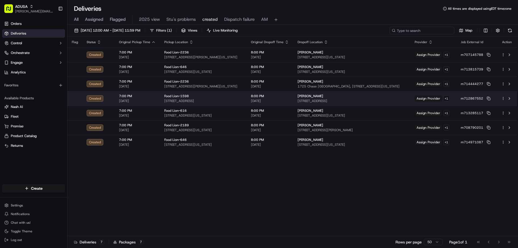
type input "7574990794"
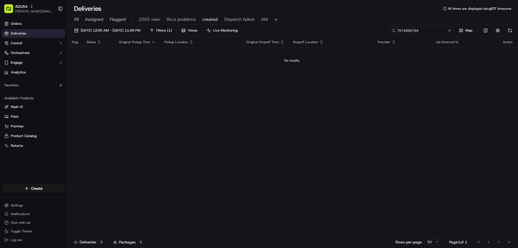
drag, startPoint x: 422, startPoint y: 28, endPoint x: 365, endPoint y: 29, distance: 57.2
click at [365, 29] on div "09/16/2025 12:00 AM - 09/16/2025 11:59 PM Filters ( 1 ) Views Live Monitoring 7…" at bounding box center [292, 32] width 451 height 10
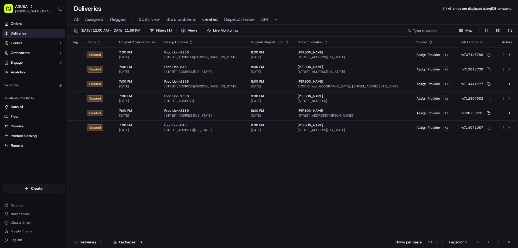
click at [402, 150] on div "Flag Status Original Pickup Time Pickup Location Original Dropoff Time Dropoff …" at bounding box center [291, 136] width 449 height 199
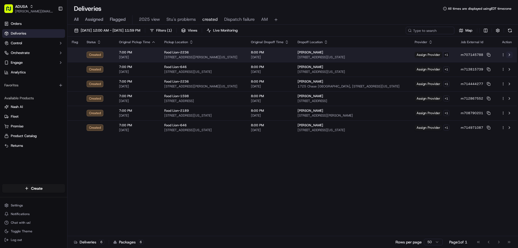
click at [509, 55] on button at bounding box center [509, 55] width 6 height 6
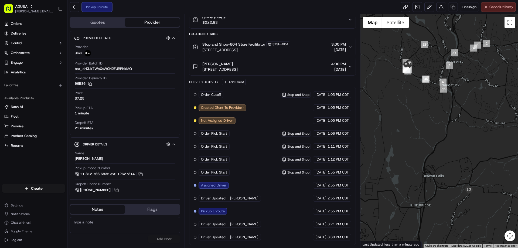
click at [494, 9] on button "Cancel Delivery" at bounding box center [498, 7] width 35 height 10
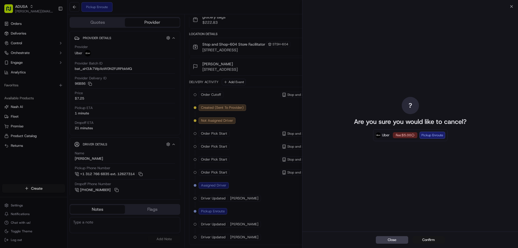
click at [429, 238] on button "Confirm" at bounding box center [428, 240] width 32 height 8
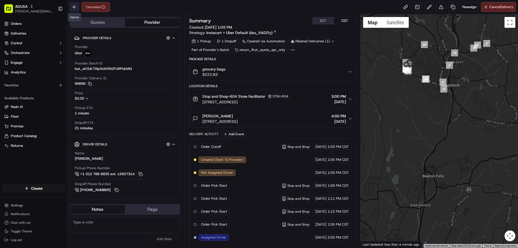
click at [76, 8] on button at bounding box center [75, 7] width 10 height 10
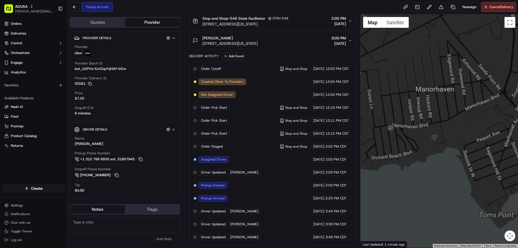
scroll to position [78, 0]
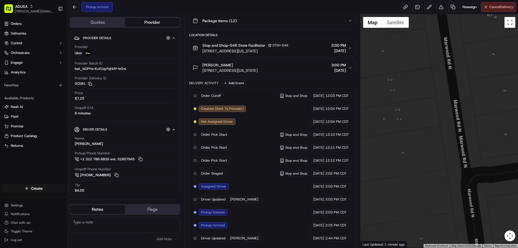
click at [495, 4] on button "Cancel Delivery" at bounding box center [498, 7] width 35 height 10
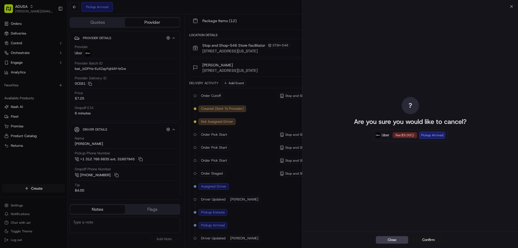
click at [425, 238] on button "Confirm" at bounding box center [428, 240] width 32 height 8
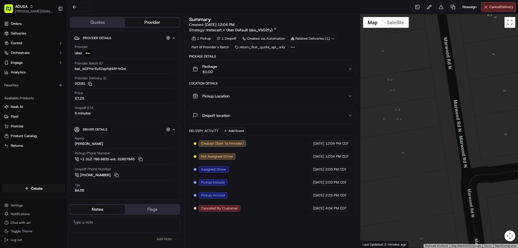
scroll to position [0, 0]
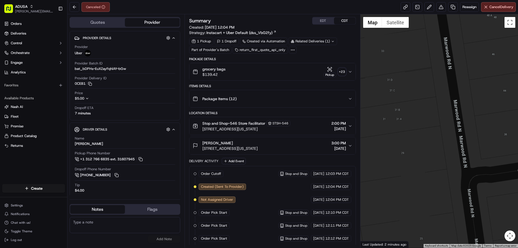
click at [80, 227] on textarea at bounding box center [125, 225] width 111 height 16
type textarea "This order has already been picked up"
click at [164, 237] on button "Add Note" at bounding box center [164, 239] width 32 height 8
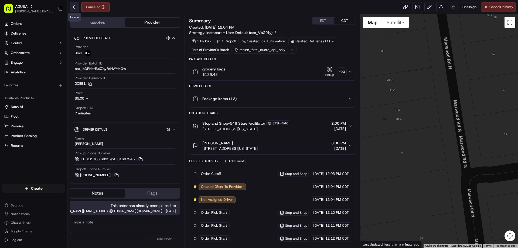
click at [74, 5] on button at bounding box center [75, 7] width 10 height 10
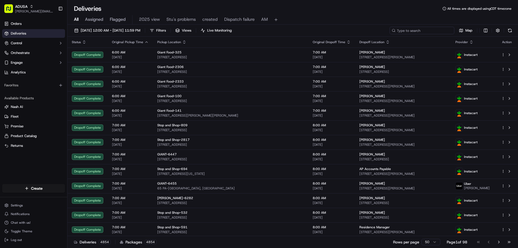
paste input "m712683882"
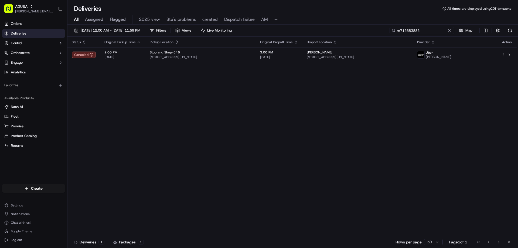
type input "m712683882"
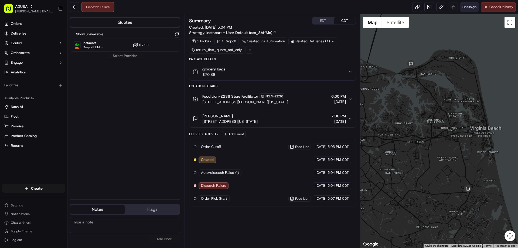
click at [466, 6] on span "Reassign" at bounding box center [469, 7] width 14 height 5
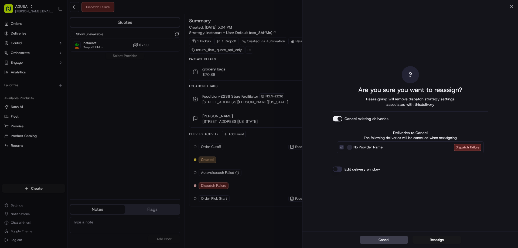
click at [334, 171] on button "Edit delivery window" at bounding box center [338, 168] width 10 height 5
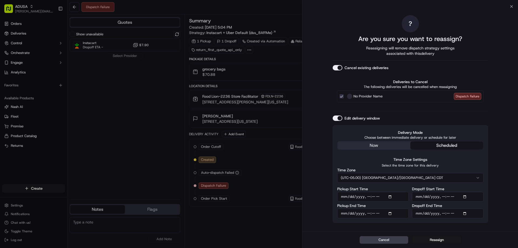
click at [384, 182] on button "(UTC-05.00) [GEOGRAPHIC_DATA]/[GEOGRAPHIC_DATA] CDT" at bounding box center [410, 178] width 146 height 10
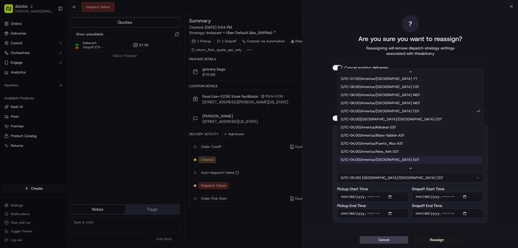
scroll to position [59, 0]
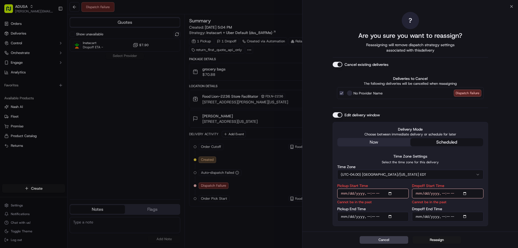
click at [368, 192] on input "Pickup Start Time" at bounding box center [372, 194] width 71 height 10
type input "[DATE]T19:00"
click at [368, 217] on input "Pickup End Time" at bounding box center [372, 217] width 71 height 10
type input "[DATE]T19:59"
click at [445, 193] on input "Dropoff Start Time" at bounding box center [447, 194] width 71 height 10
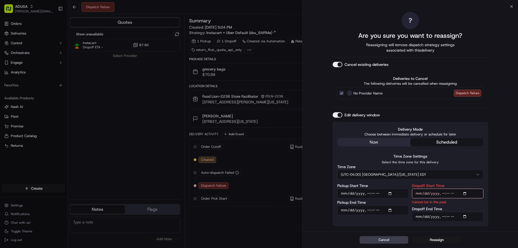
click at [443, 193] on input "Dropoff Start Time" at bounding box center [447, 194] width 71 height 10
type input "[DATE]T19:00"
click at [440, 217] on input "Dropoff End Time" at bounding box center [447, 217] width 71 height 10
type input "[DATE]T20:00"
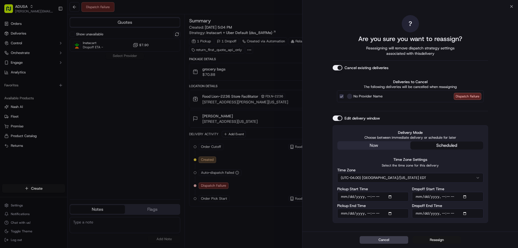
click at [427, 239] on button "Reassign" at bounding box center [436, 240] width 49 height 8
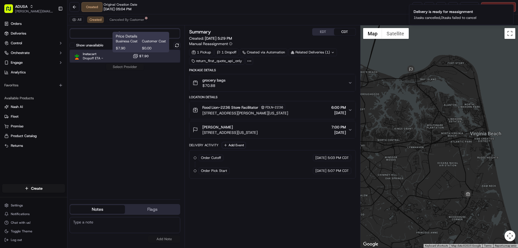
click at [113, 53] on div "Instacart Dropoff ETA - $7.90" at bounding box center [125, 56] width 111 height 13
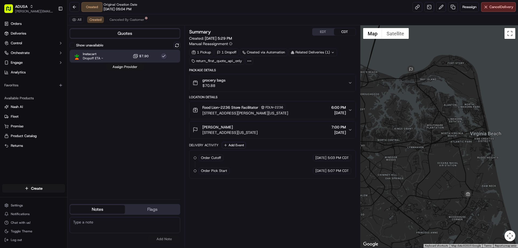
click at [129, 64] on button "Assign Provider" at bounding box center [125, 67] width 38 height 6
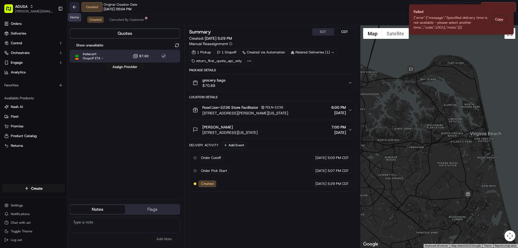
click at [75, 9] on button at bounding box center [75, 7] width 10 height 10
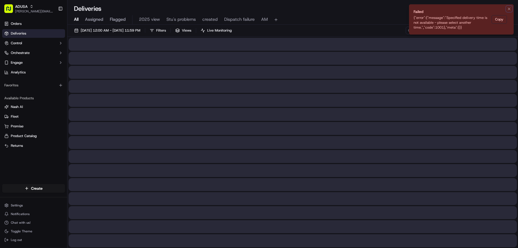
click at [507, 8] on icon "Notifications (F8)" at bounding box center [509, 9] width 4 height 4
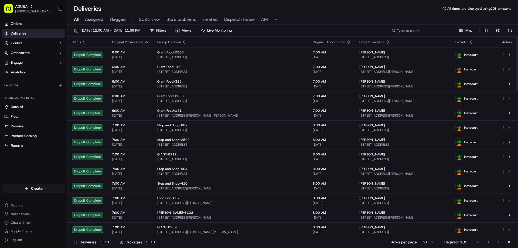
paste input "m713240140"
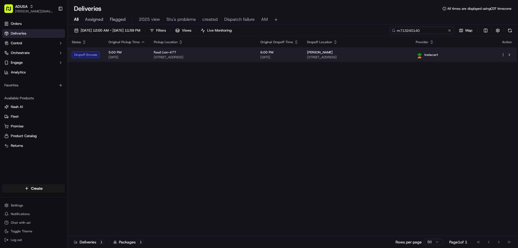
type input "m713240140"
click at [98, 55] on div "Dropoff Enroute" at bounding box center [86, 55] width 28 height 6
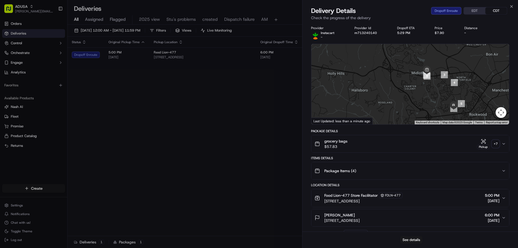
drag, startPoint x: 457, startPoint y: 110, endPoint x: 447, endPoint y: 71, distance: 39.9
click at [447, 71] on div at bounding box center [410, 84] width 198 height 80
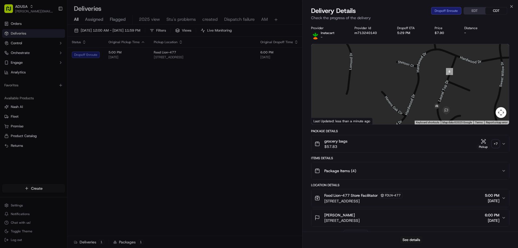
drag, startPoint x: 457, startPoint y: 56, endPoint x: 457, endPoint y: 122, distance: 65.3
click at [457, 122] on div "1 2 3 4 5 6 Keyboard shortcuts Map Data Map data ©2025 Google Map data ©2025 Go…" at bounding box center [410, 84] width 198 height 80
click at [513, 6] on icon "button" at bounding box center [511, 6] width 4 height 4
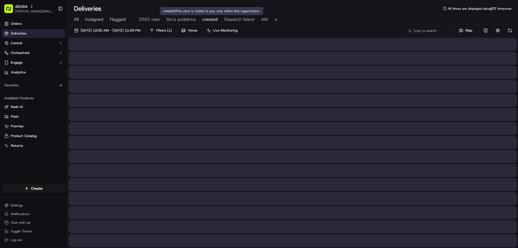
click at [203, 19] on span "created" at bounding box center [209, 19] width 15 height 6
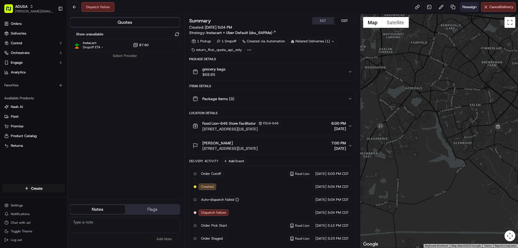
click at [473, 9] on span "Reassign" at bounding box center [469, 7] width 14 height 5
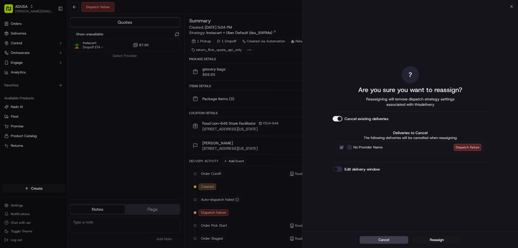
click at [338, 169] on button "Edit delivery window" at bounding box center [338, 168] width 10 height 5
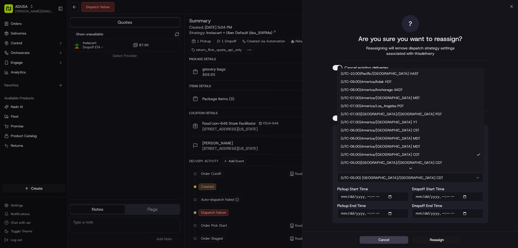
click at [386, 176] on button "(UTC-05.00) [GEOGRAPHIC_DATA]/[GEOGRAPHIC_DATA] CDT" at bounding box center [410, 178] width 146 height 10
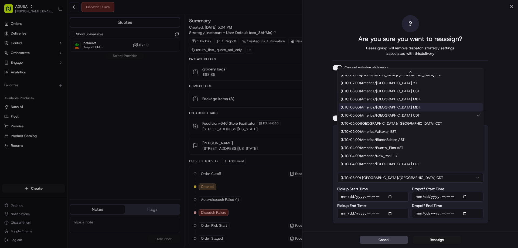
scroll to position [54, 0]
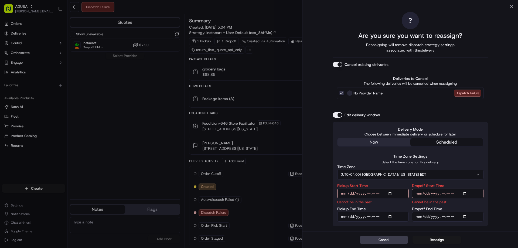
click at [369, 193] on input "Pickup Start Time" at bounding box center [372, 194] width 71 height 10
type input "[DATE]T19:00"
click at [369, 217] on input "Pickup End Time" at bounding box center [372, 217] width 71 height 10
type input "[DATE]T19:59"
click at [444, 193] on input "Dropoff Start Time" at bounding box center [447, 194] width 71 height 10
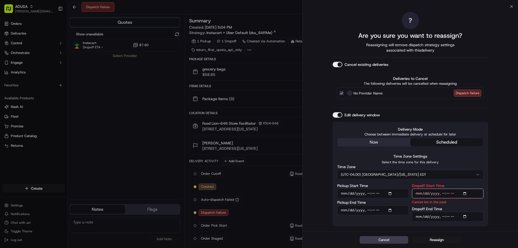
type input "[DATE]T19:00"
click at [443, 216] on input "Dropoff End Time" at bounding box center [447, 217] width 71 height 10
type input "[DATE]T20:00"
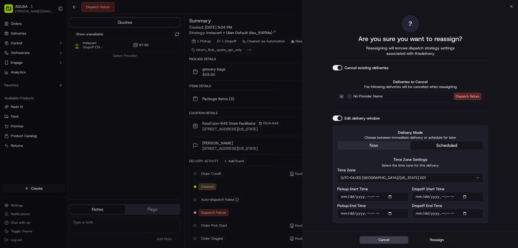
click at [440, 238] on button "Reassign" at bounding box center [436, 240] width 49 height 8
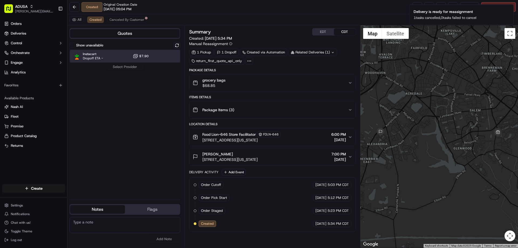
click at [89, 56] on span "Instacart" at bounding box center [93, 54] width 20 height 4
click at [141, 66] on button "Assign Provider" at bounding box center [125, 67] width 38 height 6
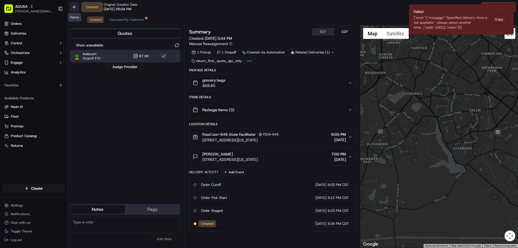
click at [70, 7] on button at bounding box center [75, 7] width 10 height 10
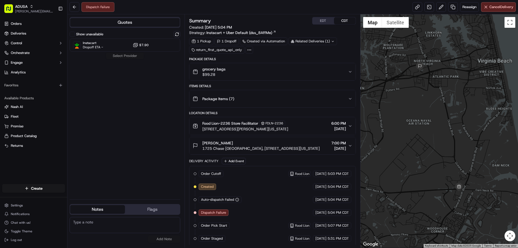
click at [255, 69] on div "grocery bags $99.28" at bounding box center [270, 71] width 155 height 11
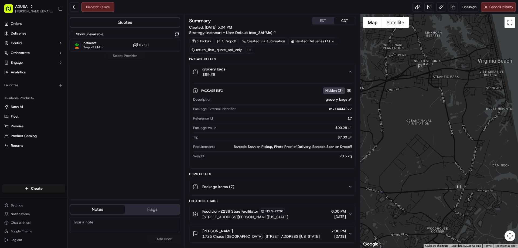
click at [255, 69] on div "grocery bags $99.28" at bounding box center [270, 71] width 155 height 11
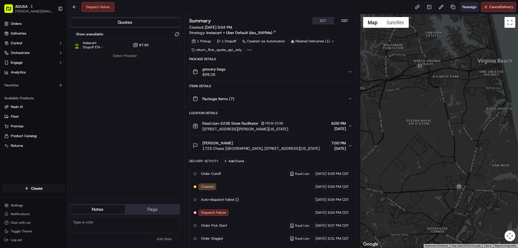
click at [472, 9] on button "Reassign" at bounding box center [469, 7] width 19 height 10
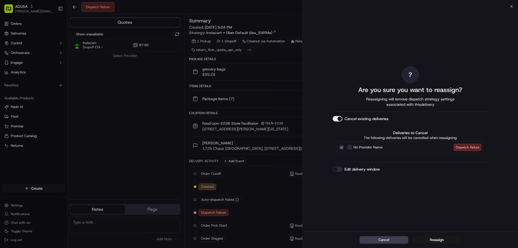
click at [340, 168] on button "Edit delivery window" at bounding box center [338, 168] width 10 height 5
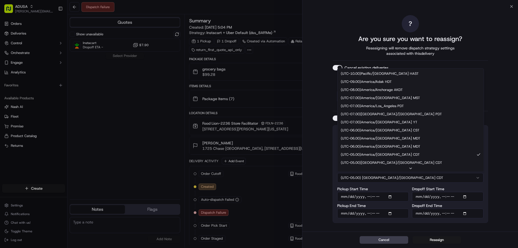
click at [398, 174] on button "(UTC-05.00) [GEOGRAPHIC_DATA]/[GEOGRAPHIC_DATA] CDT" at bounding box center [410, 178] width 146 height 10
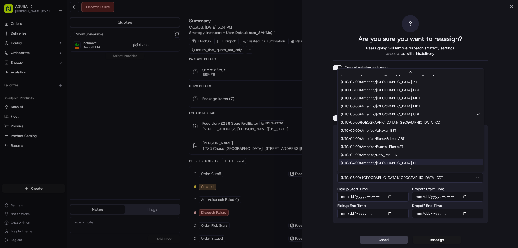
scroll to position [59, 0]
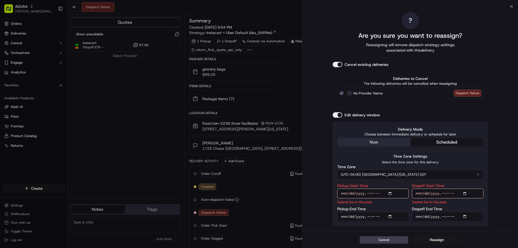
click at [368, 192] on input "Pickup Start Time" at bounding box center [372, 194] width 71 height 10
type input "[DATE]T19:00"
click at [367, 217] on input "Pickup End Time" at bounding box center [372, 217] width 71 height 10
type input "[DATE]T19:59"
click at [442, 191] on input "Dropoff Start Time" at bounding box center [447, 194] width 71 height 10
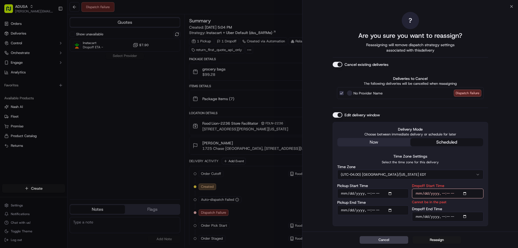
type input "[DATE]T19:00"
click at [441, 217] on input "Dropoff End Time" at bounding box center [447, 217] width 71 height 10
type input "[DATE]T20:00"
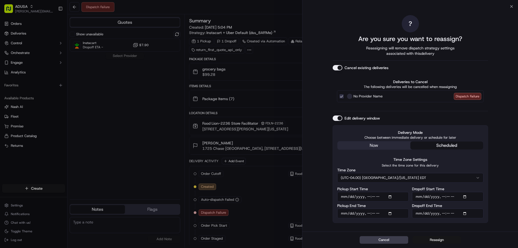
click at [432, 239] on button "Reassign" at bounding box center [436, 240] width 49 height 8
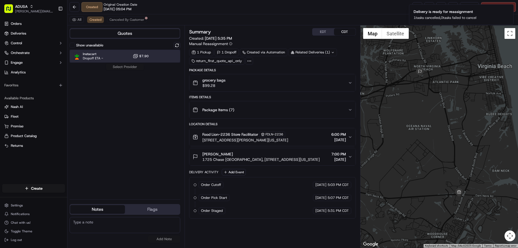
click at [97, 52] on span "Instacart" at bounding box center [93, 54] width 20 height 4
click at [122, 69] on button "Assign Provider" at bounding box center [125, 67] width 38 height 6
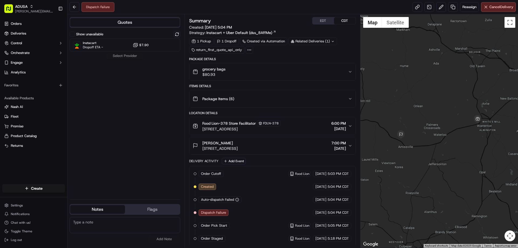
click at [271, 66] on div "grocery bags $80.93" at bounding box center [270, 71] width 155 height 11
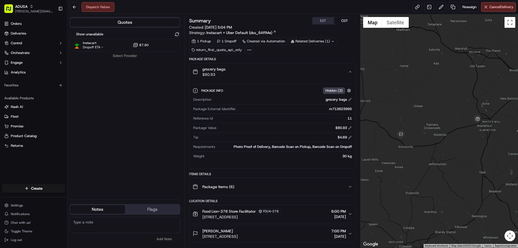
click at [271, 67] on div "grocery bags $80.93" at bounding box center [270, 71] width 155 height 11
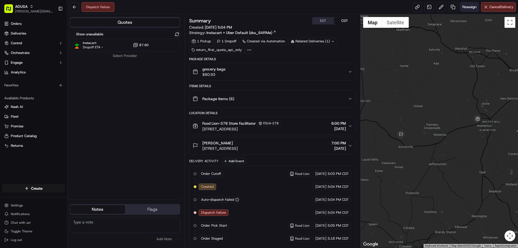
click at [467, 4] on button "Reassign" at bounding box center [469, 7] width 19 height 10
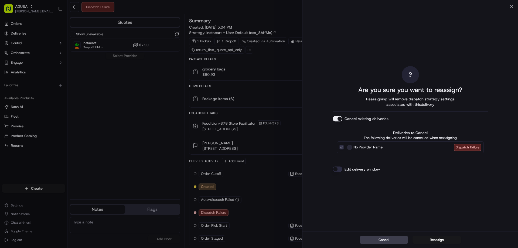
click at [339, 170] on button "Edit delivery window" at bounding box center [338, 168] width 10 height 5
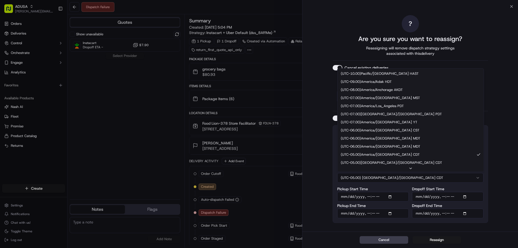
click at [388, 178] on button "(UTC-05.00) [GEOGRAPHIC_DATA]/[GEOGRAPHIC_DATA] CDT" at bounding box center [410, 178] width 146 height 10
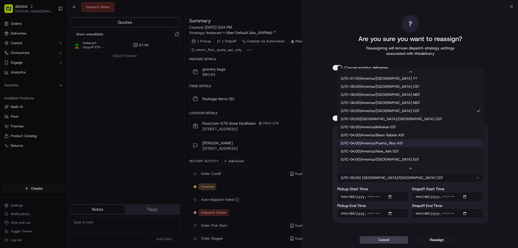
scroll to position [54, 0]
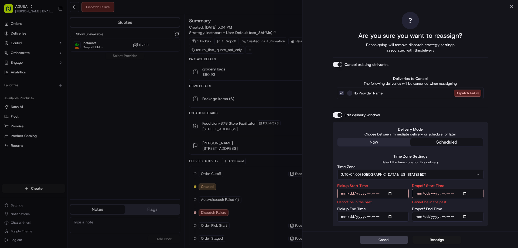
click at [369, 190] on input "Pickup Start Time" at bounding box center [372, 194] width 71 height 10
click at [342, 189] on input "Pickup Start Time" at bounding box center [372, 194] width 71 height 10
type input "2025-07-09T18:00"
click at [340, 193] on input "Pickup Start Time" at bounding box center [372, 194] width 71 height 10
click at [391, 238] on button "Cancel" at bounding box center [384, 240] width 49 height 8
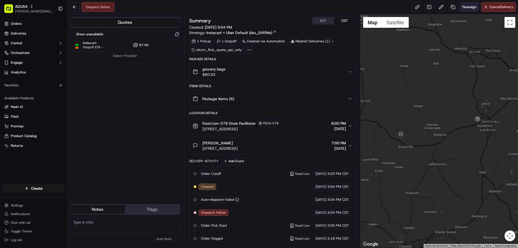
click at [465, 4] on button "Reassign" at bounding box center [469, 7] width 19 height 10
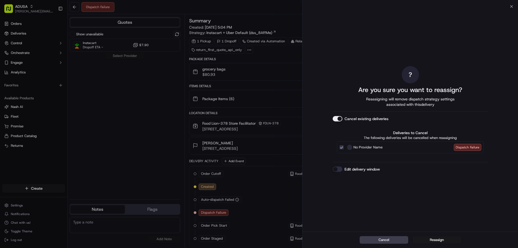
click at [335, 171] on button "Edit delivery window" at bounding box center [338, 168] width 10 height 5
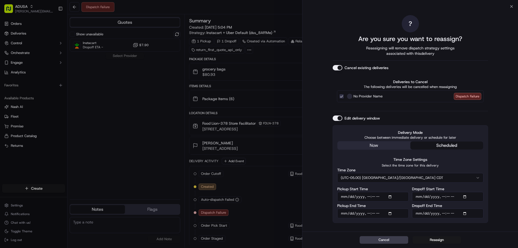
click at [373, 177] on button "(UTC-05.00) [GEOGRAPHIC_DATA]/[GEOGRAPHIC_DATA] CDT" at bounding box center [410, 178] width 146 height 10
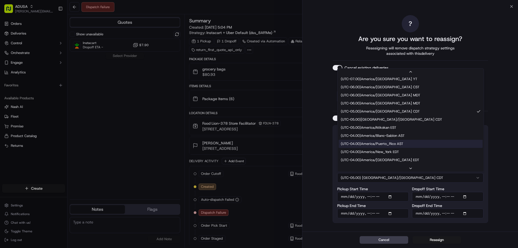
scroll to position [62, 0]
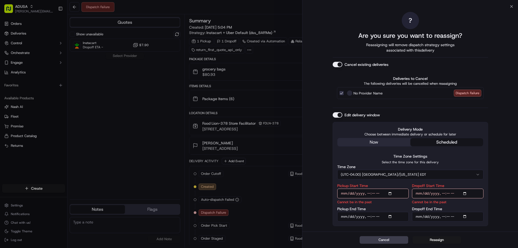
click at [366, 192] on input "Pickup Start Time" at bounding box center [372, 194] width 71 height 10
type input "[DATE]T19:00"
click at [366, 215] on input "Pickup End Time" at bounding box center [372, 217] width 71 height 10
type input "[DATE]T19:59"
click at [442, 192] on input "Dropoff Start Time" at bounding box center [447, 194] width 71 height 10
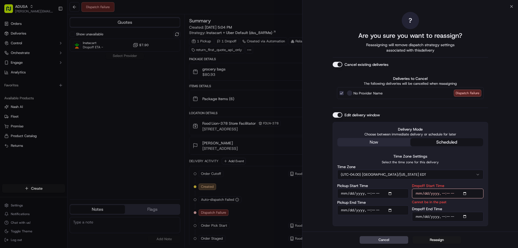
type input "[DATE]T19:00"
click at [443, 216] on input "Dropoff End Time" at bounding box center [447, 217] width 71 height 10
type input "[DATE]T20:00"
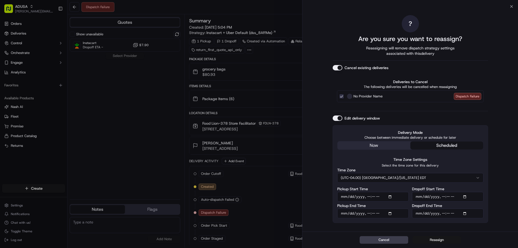
click at [438, 236] on div "Cancel Reassign" at bounding box center [410, 239] width 216 height 16
click at [438, 239] on button "Reassign" at bounding box center [436, 240] width 49 height 8
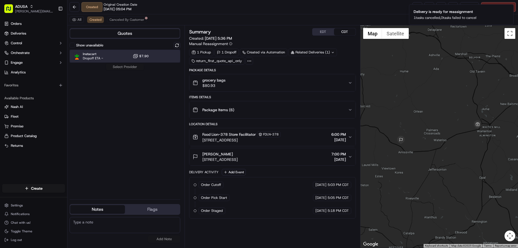
click at [87, 50] on div "Instacart Dropoff ETA - $7.90" at bounding box center [125, 56] width 111 height 13
click at [120, 66] on button "Assign Provider" at bounding box center [125, 67] width 38 height 6
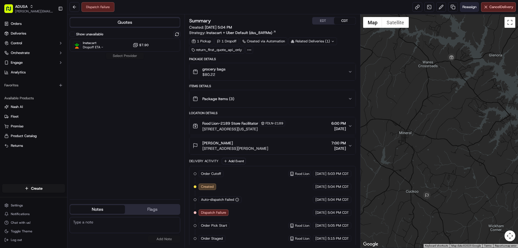
click at [466, 4] on button "Reassign" at bounding box center [469, 7] width 19 height 10
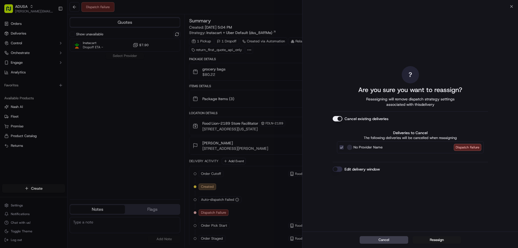
click at [337, 166] on div "? Are you sure you want to reassign? Reassigning will remove dispatch strategy …" at bounding box center [410, 119] width 155 height 223
click at [339, 167] on button "Edit delivery window" at bounding box center [338, 168] width 10 height 5
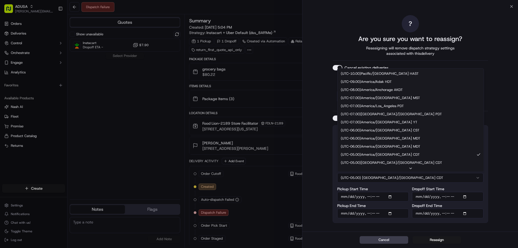
click at [395, 174] on button "(UTC-05.00) [GEOGRAPHIC_DATA]/[GEOGRAPHIC_DATA] CDT" at bounding box center [410, 178] width 146 height 10
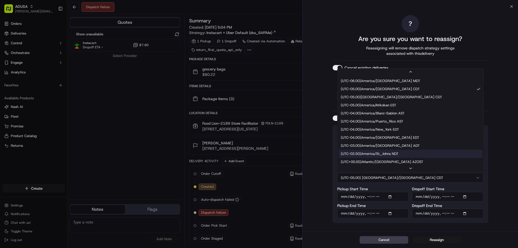
scroll to position [97, 0]
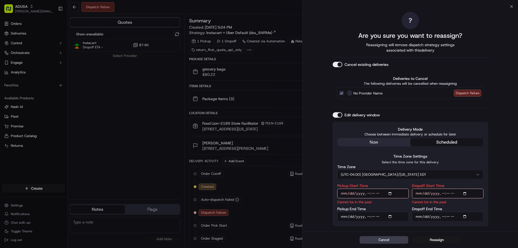
click at [367, 193] on input "Pickup Start Time" at bounding box center [372, 194] width 71 height 10
type input "[DATE]T19:00"
click at [367, 218] on input "Pickup End Time" at bounding box center [372, 217] width 71 height 10
type input "[DATE]T19:59"
click at [444, 193] on input "Dropoff Start Time" at bounding box center [447, 194] width 71 height 10
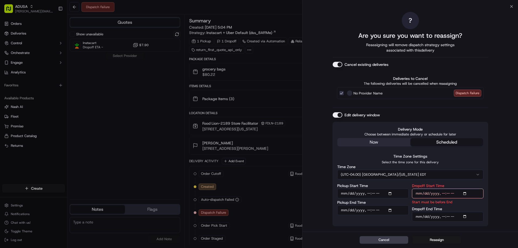
click at [443, 192] on input "Dropoff Start Time" at bounding box center [447, 194] width 71 height 10
type input "[DATE]T19:00"
click at [442, 216] on input "Dropoff End Time" at bounding box center [447, 217] width 71 height 10
type input "[DATE]T20:00"
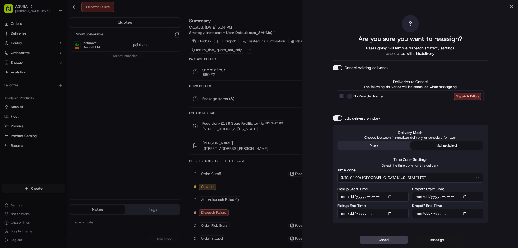
click at [436, 239] on button "Reassign" at bounding box center [436, 240] width 49 height 8
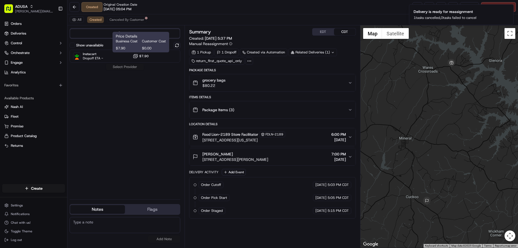
click at [133, 52] on div "Price Details Business Cost Customer Cost $7.90 $0.00 Price Details Business Co…" at bounding box center [140, 42] width 57 height 21
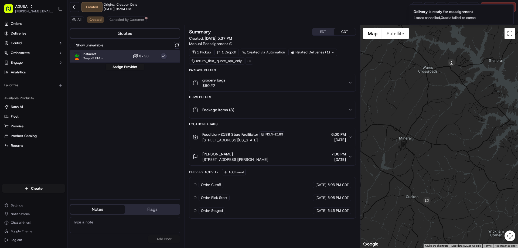
click at [124, 61] on div "Instacart Dropoff ETA - $7.90" at bounding box center [125, 56] width 111 height 13
click at [121, 56] on div "Instacart Dropoff ETA - $7.90" at bounding box center [125, 56] width 111 height 13
click at [121, 64] on button "Assign Provider" at bounding box center [125, 67] width 38 height 6
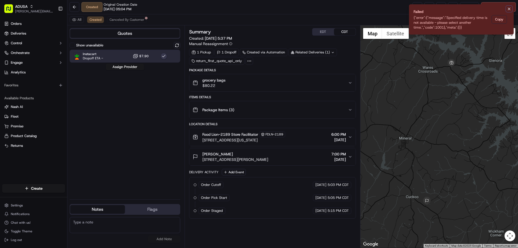
click at [509, 8] on icon "Notifications (F8)" at bounding box center [509, 9] width 4 height 4
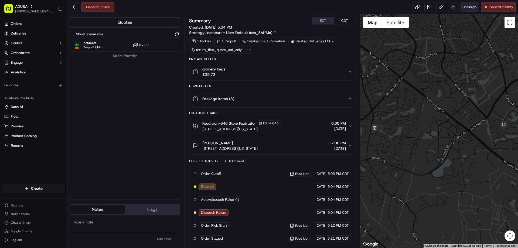
click at [461, 10] on button "Reassign" at bounding box center [469, 7] width 19 height 10
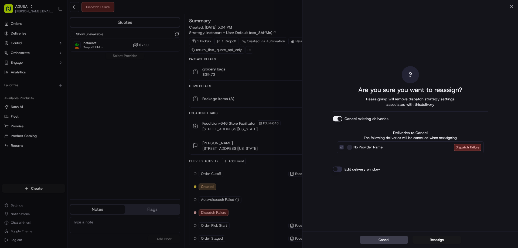
click at [336, 170] on button "Edit delivery window" at bounding box center [338, 168] width 10 height 5
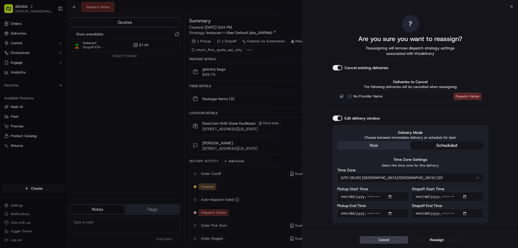
click at [369, 198] on input "Pickup Start Time" at bounding box center [372, 197] width 71 height 10
type input "[DATE]T19:00"
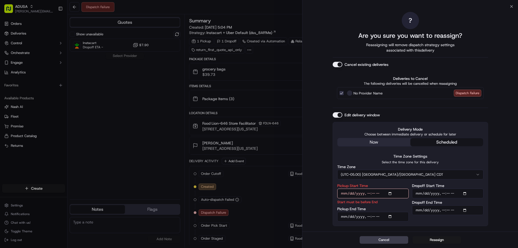
click at [367, 217] on input "Pickup End Time" at bounding box center [372, 217] width 71 height 10
type input "[DATE]T19:59"
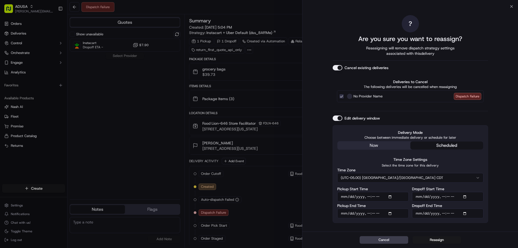
click at [444, 196] on input "Dropoff Start Time" at bounding box center [447, 197] width 71 height 10
type input "[DATE]T19:00"
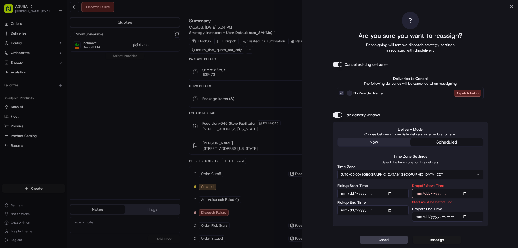
click at [443, 217] on input "Dropoff End Time" at bounding box center [447, 217] width 71 height 10
type input "[DATE]T20:00"
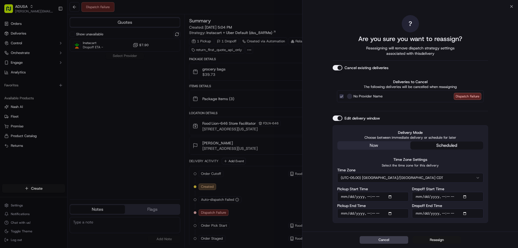
click at [432, 238] on button "Reassign" at bounding box center [436, 240] width 49 height 8
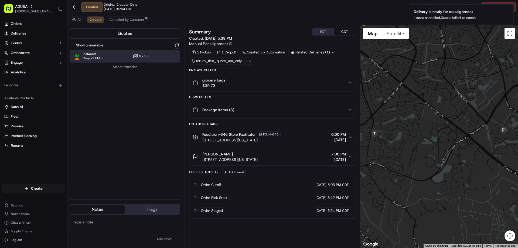
click at [100, 54] on span "Instacart" at bounding box center [93, 54] width 20 height 4
click at [130, 71] on div "Show unavailable Instacart Dropoff ETA - $7.90 Assign Provider" at bounding box center [125, 118] width 111 height 153
click at [129, 67] on button "Assign Provider" at bounding box center [125, 67] width 38 height 6
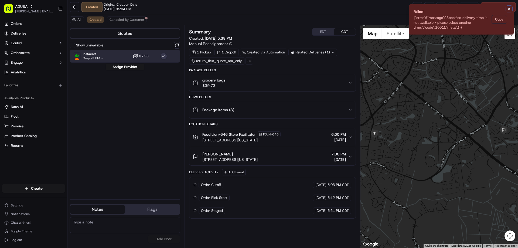
click at [511, 8] on icon "Notifications (F8)" at bounding box center [509, 9] width 4 height 4
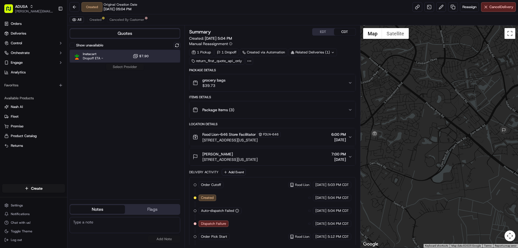
click at [166, 62] on div "Instacart Dropoff ETA - $7.90" at bounding box center [125, 56] width 111 height 13
click at [127, 72] on div "Show unavailable Instacart Dropoff ETA - $7.90 Assign Provider" at bounding box center [125, 118] width 111 height 153
click at [127, 67] on button "Assign Provider" at bounding box center [125, 67] width 38 height 6
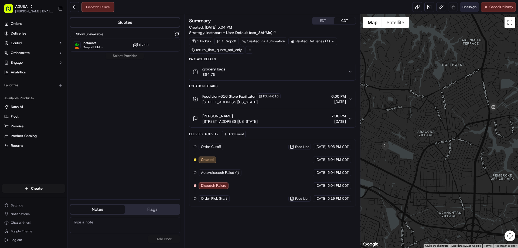
click at [470, 9] on span "Reassign" at bounding box center [469, 7] width 14 height 5
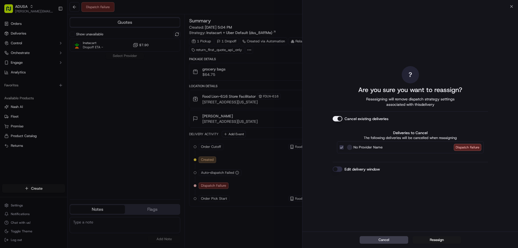
drag, startPoint x: 341, startPoint y: 163, endPoint x: 339, endPoint y: 168, distance: 5.0
click at [340, 165] on div "? Are you sure you want to reassign? Reassigning will remove dispatch strategy …" at bounding box center [410, 119] width 155 height 223
click at [339, 168] on button "Edit delivery window" at bounding box center [338, 168] width 10 height 5
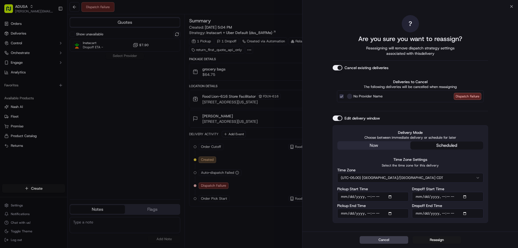
click at [383, 176] on button "(UTC-05.00) [GEOGRAPHIC_DATA]/[GEOGRAPHIC_DATA] CDT" at bounding box center [410, 178] width 146 height 10
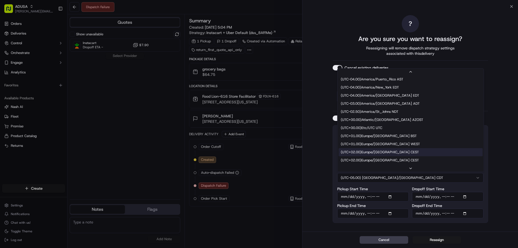
scroll to position [108, 0]
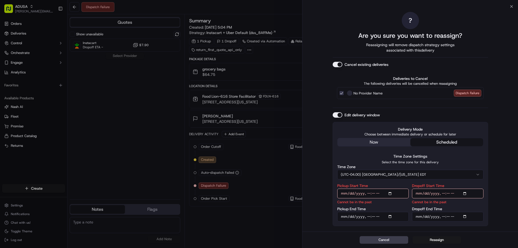
click at [368, 192] on input "Pickup Start Time" at bounding box center [372, 194] width 71 height 10
type input "[DATE]T19:00"
click at [368, 216] on input "Pickup End Time" at bounding box center [372, 217] width 71 height 10
type input "[DATE]T19:59"
click at [443, 193] on input "Dropoff Start Time" at bounding box center [447, 194] width 71 height 10
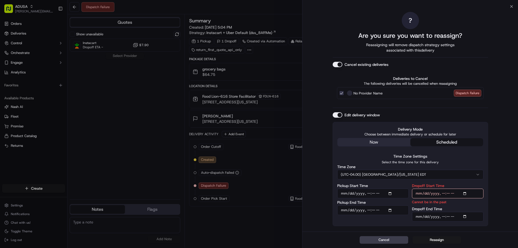
type input "[DATE]T19:00"
click at [441, 216] on input "Dropoff End Time" at bounding box center [447, 217] width 71 height 10
type input "[DATE]T20:00"
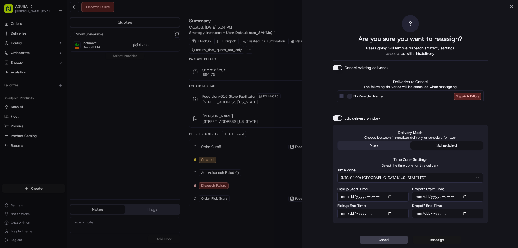
click at [440, 237] on button "Reassign" at bounding box center [436, 240] width 49 height 8
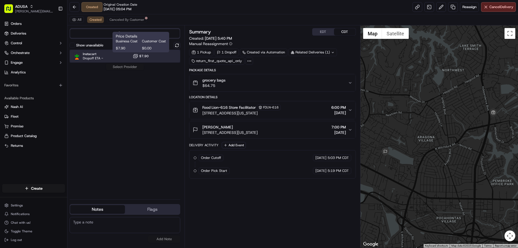
click at [131, 57] on div "Instacart Dropoff ETA - $7.90" at bounding box center [125, 56] width 111 height 13
click at [130, 65] on button "Assign Provider" at bounding box center [125, 67] width 38 height 6
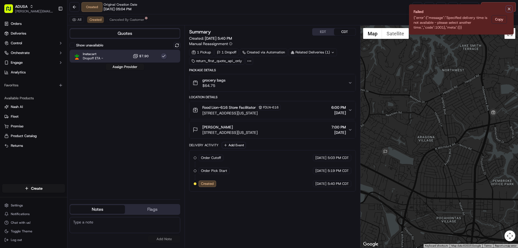
click at [508, 8] on icon "Notifications (F8)" at bounding box center [509, 9] width 4 height 4
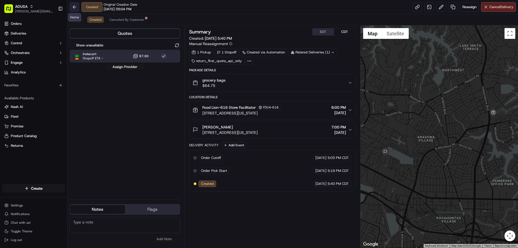
click at [72, 7] on button at bounding box center [75, 7] width 10 height 10
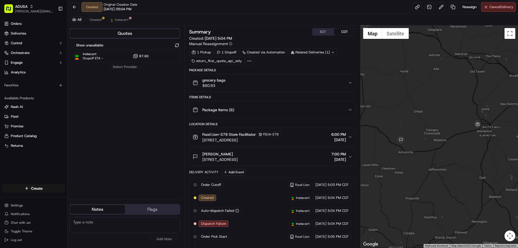
click at [509, 6] on span "Cancel Delivery" at bounding box center [501, 7] width 24 height 5
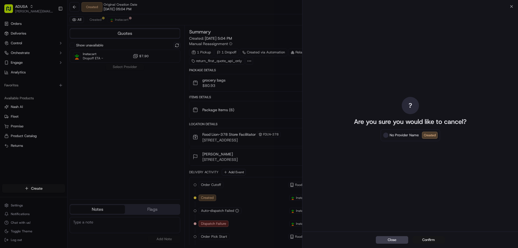
click at [428, 239] on button "Confirm" at bounding box center [428, 240] width 32 height 8
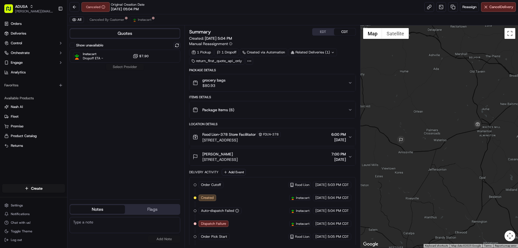
click at [88, 220] on textarea at bounding box center [125, 225] width 111 height 16
type textarea "Store informed of cancellation"
click at [162, 236] on button "Add Note" at bounding box center [164, 239] width 32 height 8
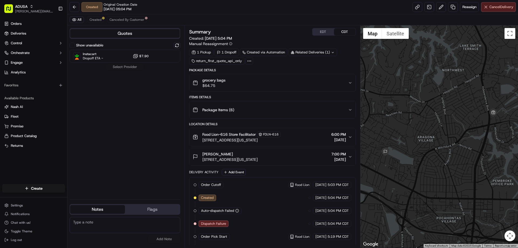
click at [494, 7] on span "Cancel Delivery" at bounding box center [501, 7] width 24 height 5
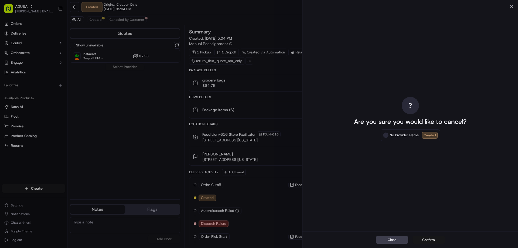
click at [425, 238] on button "Confirm" at bounding box center [428, 240] width 32 height 8
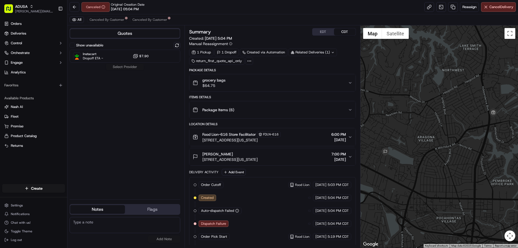
click at [89, 226] on textarea at bounding box center [125, 225] width 111 height 16
type textarea "O"
type textarea "The store was informed of this cancellation"
click at [159, 236] on button "Add Note" at bounding box center [164, 239] width 32 height 8
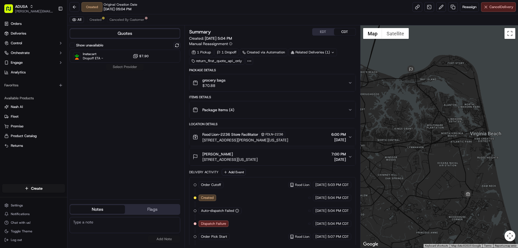
click at [490, 9] on span "Cancel Delivery" at bounding box center [501, 7] width 24 height 5
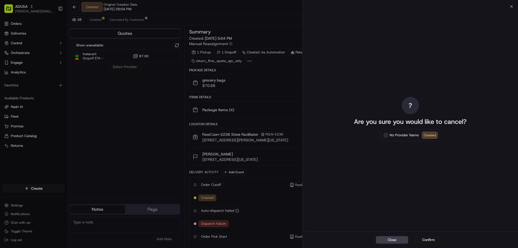
click at [438, 239] on button "Confirm" at bounding box center [428, 240] width 32 height 8
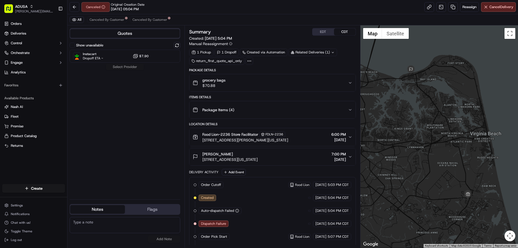
click at [112, 226] on textarea at bounding box center [125, 225] width 111 height 16
type textarea "ORS was unable to confirm this cancellation with the store"
click at [170, 239] on button "Add Note" at bounding box center [164, 239] width 32 height 8
